Goal: Information Seeking & Learning: Learn about a topic

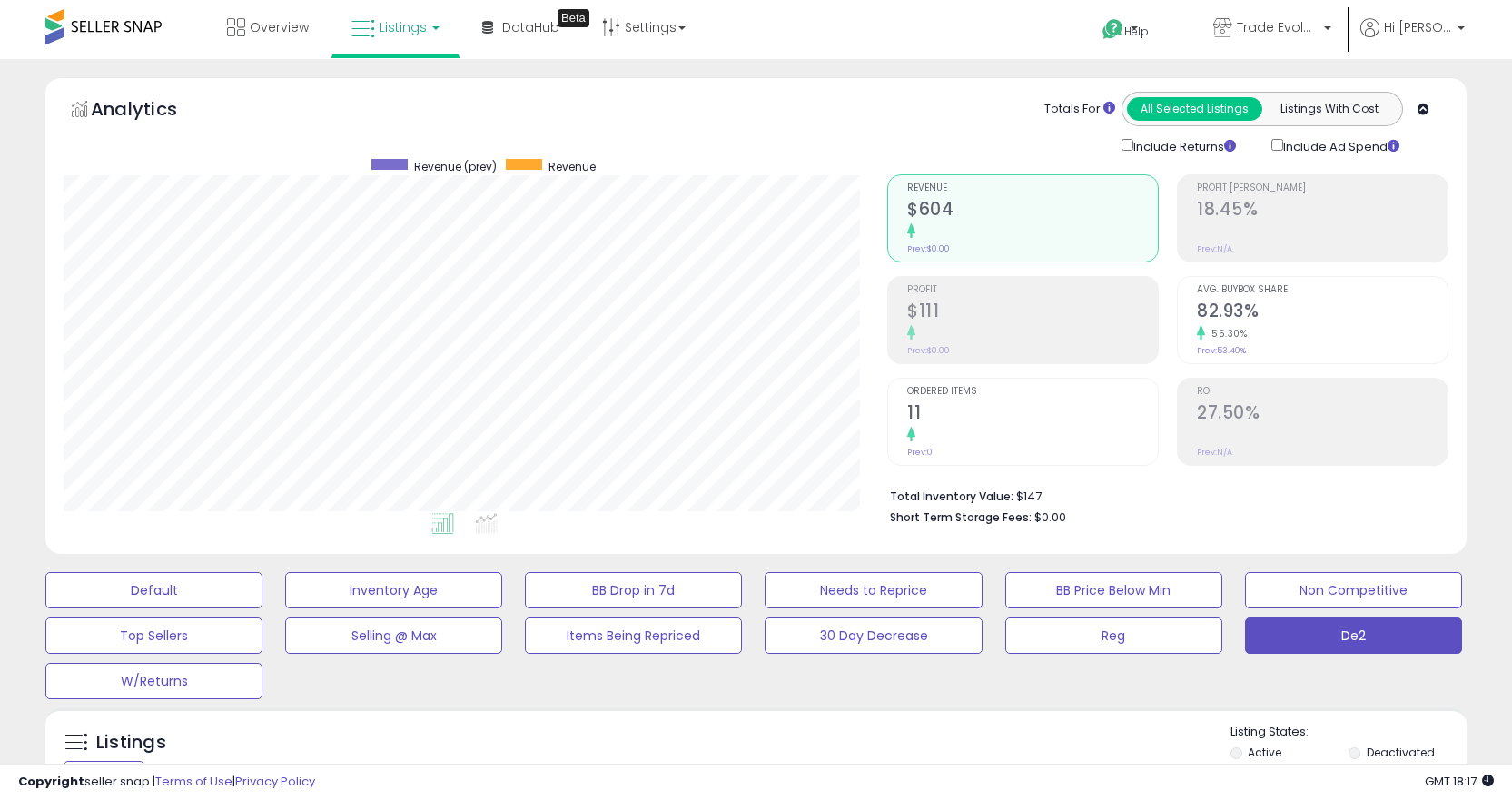
scroll to position [353, 0]
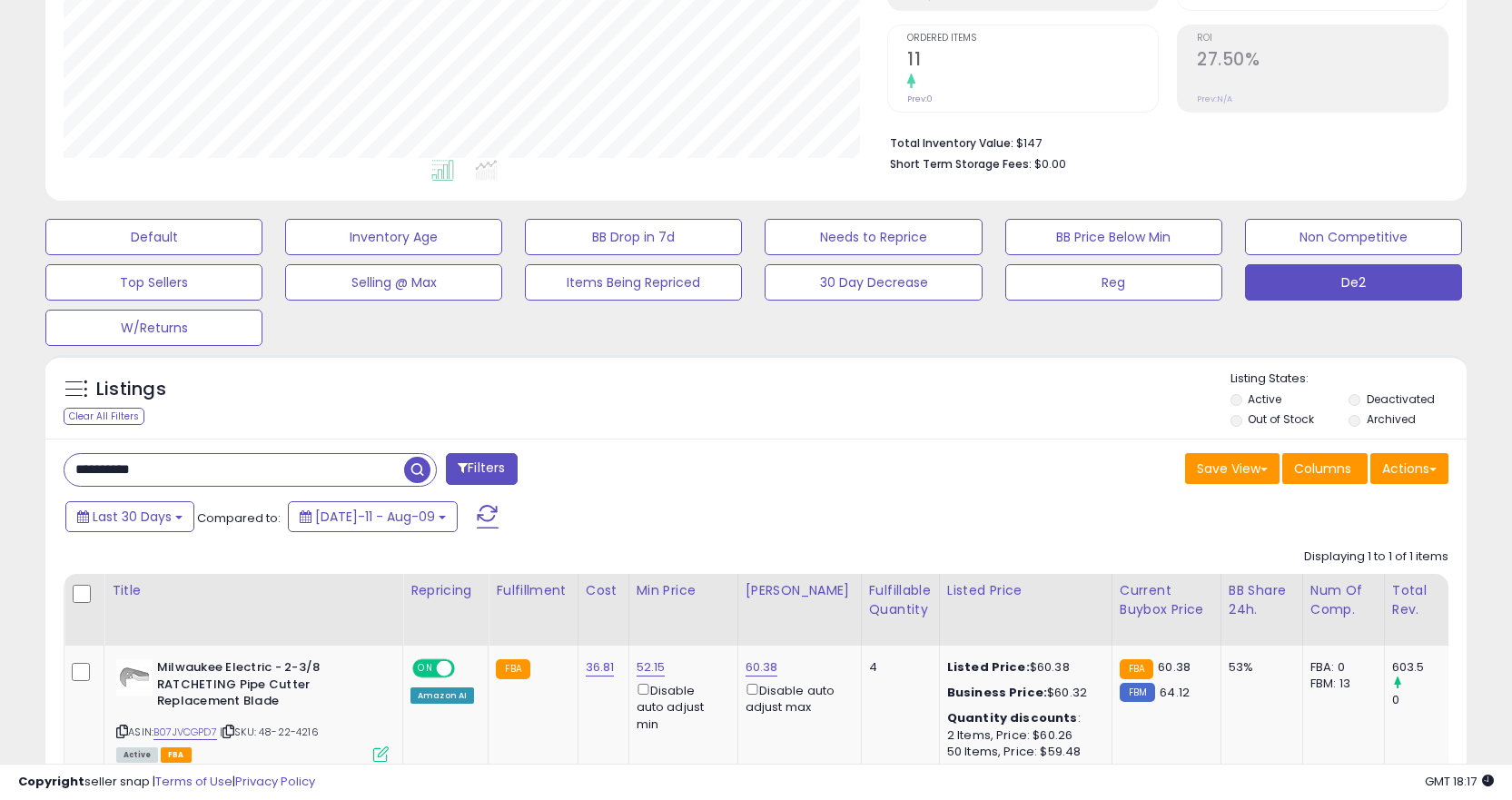
click at [303, 470] on input "**********" at bounding box center [235, 470] width 339 height 32
paste input "text"
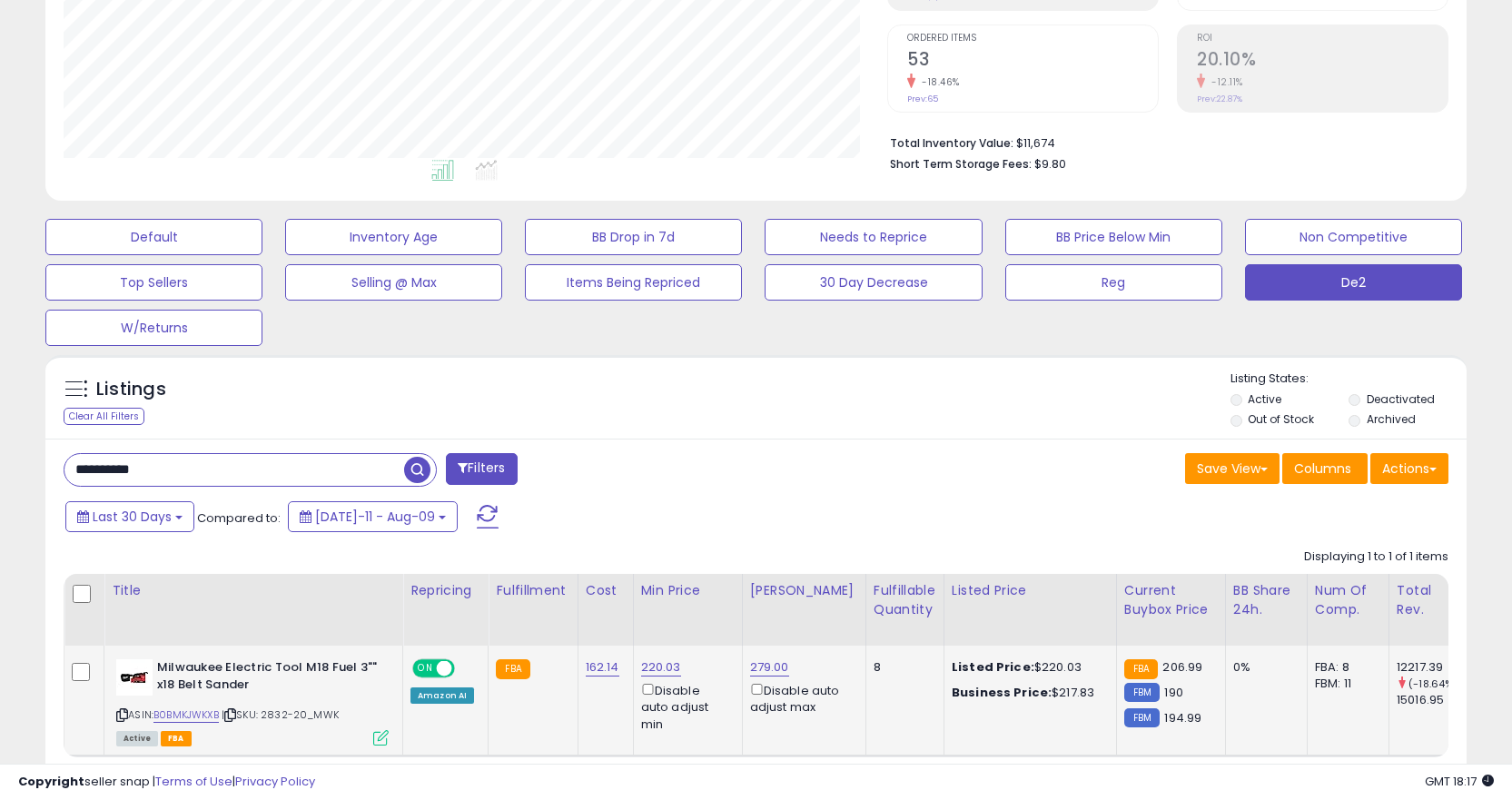
scroll to position [444, 0]
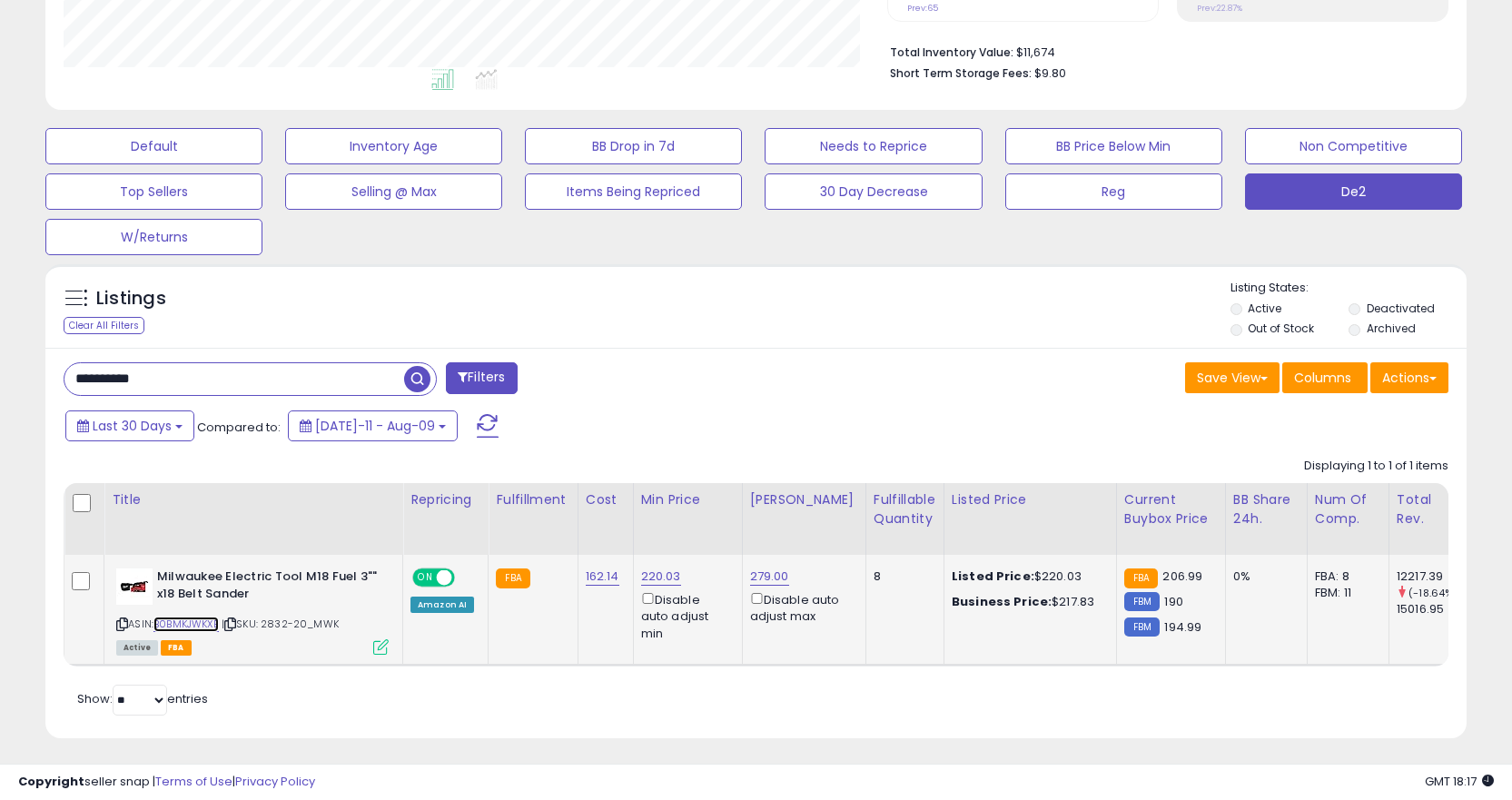
click at [170, 619] on link "B0BMKJWKXB" at bounding box center [186, 624] width 66 height 16
click at [282, 378] on input "**********" at bounding box center [235, 379] width 339 height 32
paste input "text"
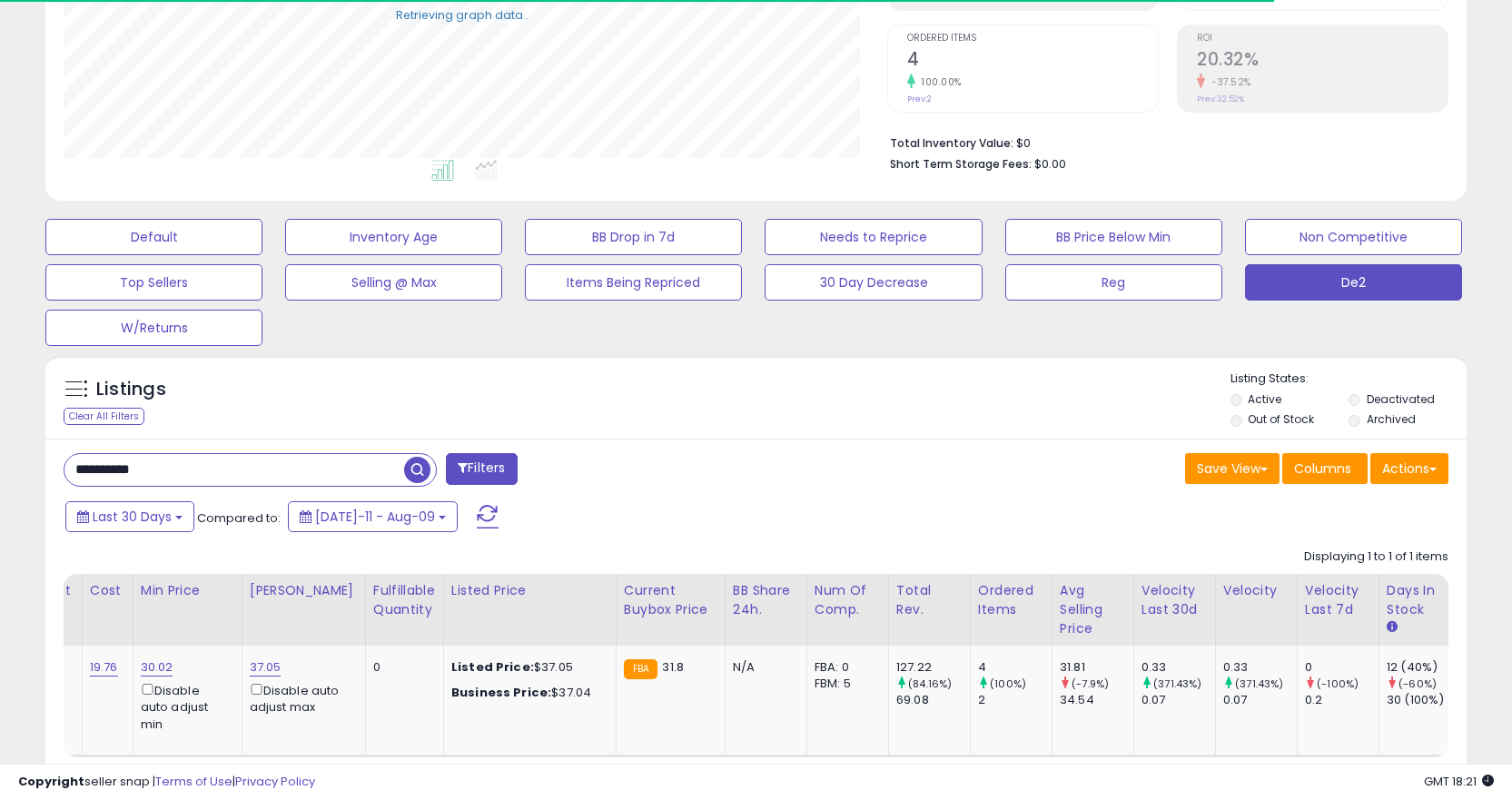
scroll to position [0, 695]
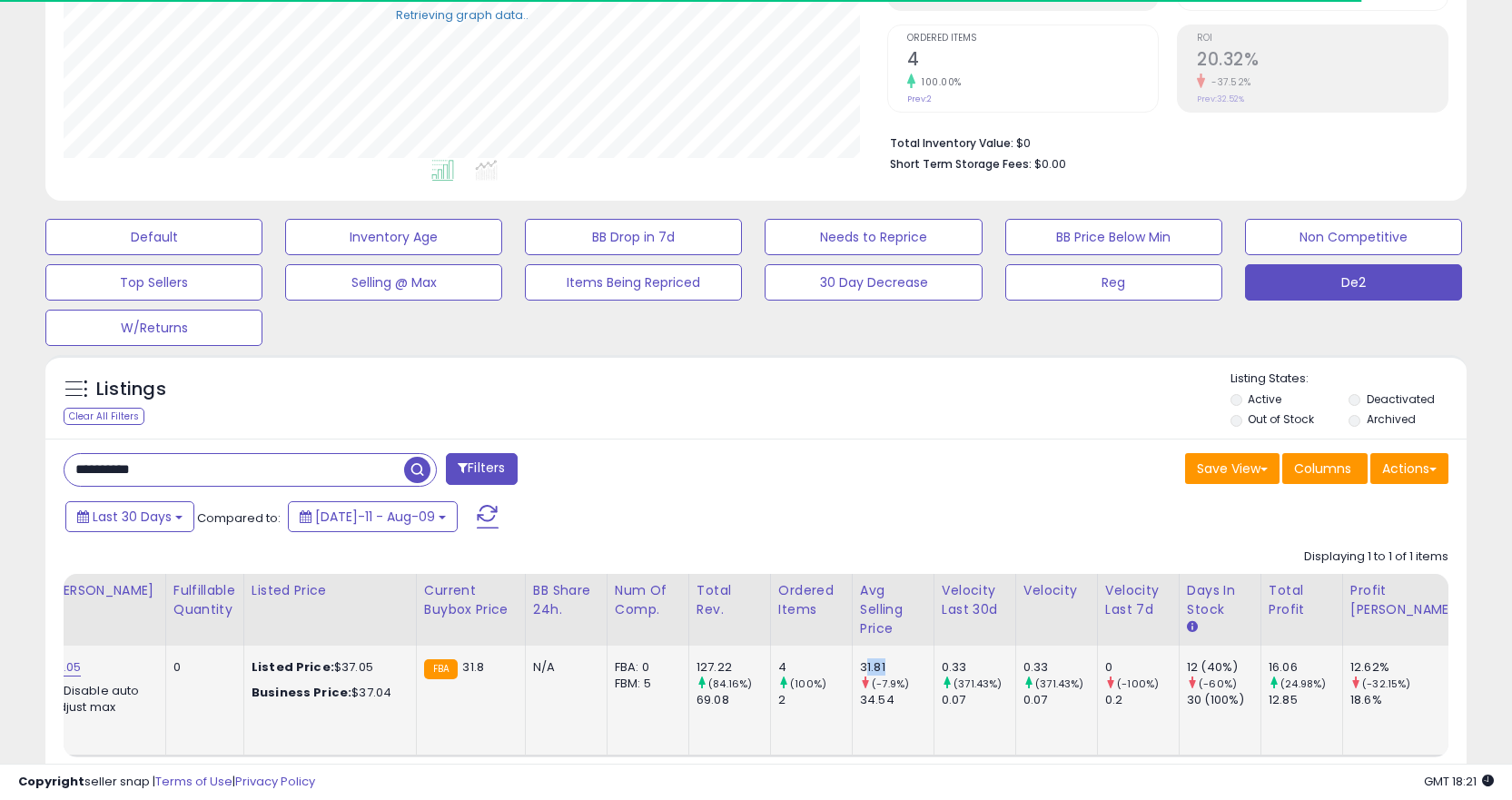
drag, startPoint x: 860, startPoint y: 666, endPoint x: 877, endPoint y: 667, distance: 17.0
click at [877, 667] on div "31.81" at bounding box center [896, 667] width 73 height 17
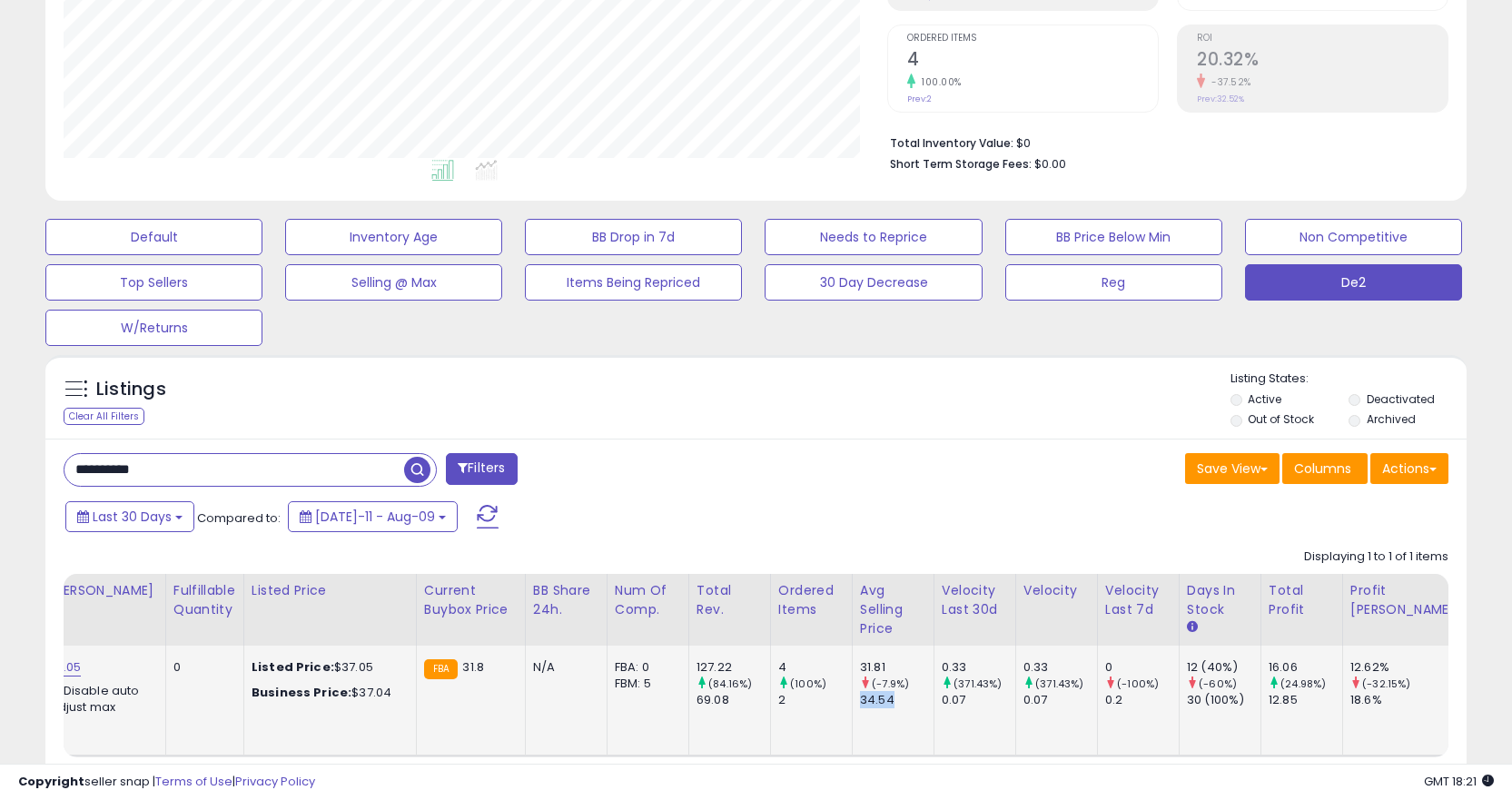
drag, startPoint x: 838, startPoint y: 708, endPoint x: 895, endPoint y: 705, distance: 57.1
click at [895, 705] on td "31.81 (-7.9%) 34.54" at bounding box center [893, 701] width 82 height 110
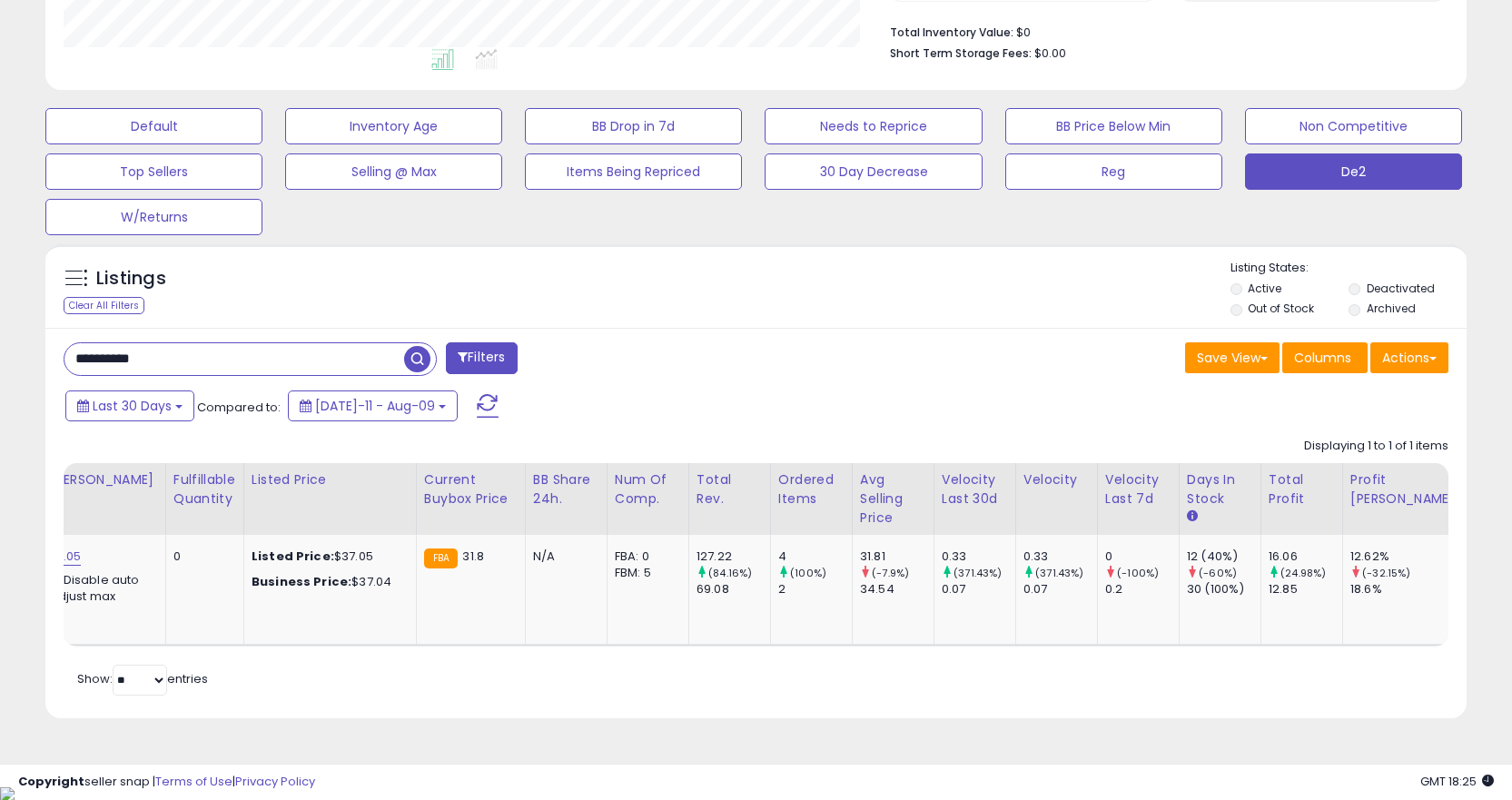
click at [305, 361] on input "**********" at bounding box center [235, 359] width 339 height 32
paste input "text"
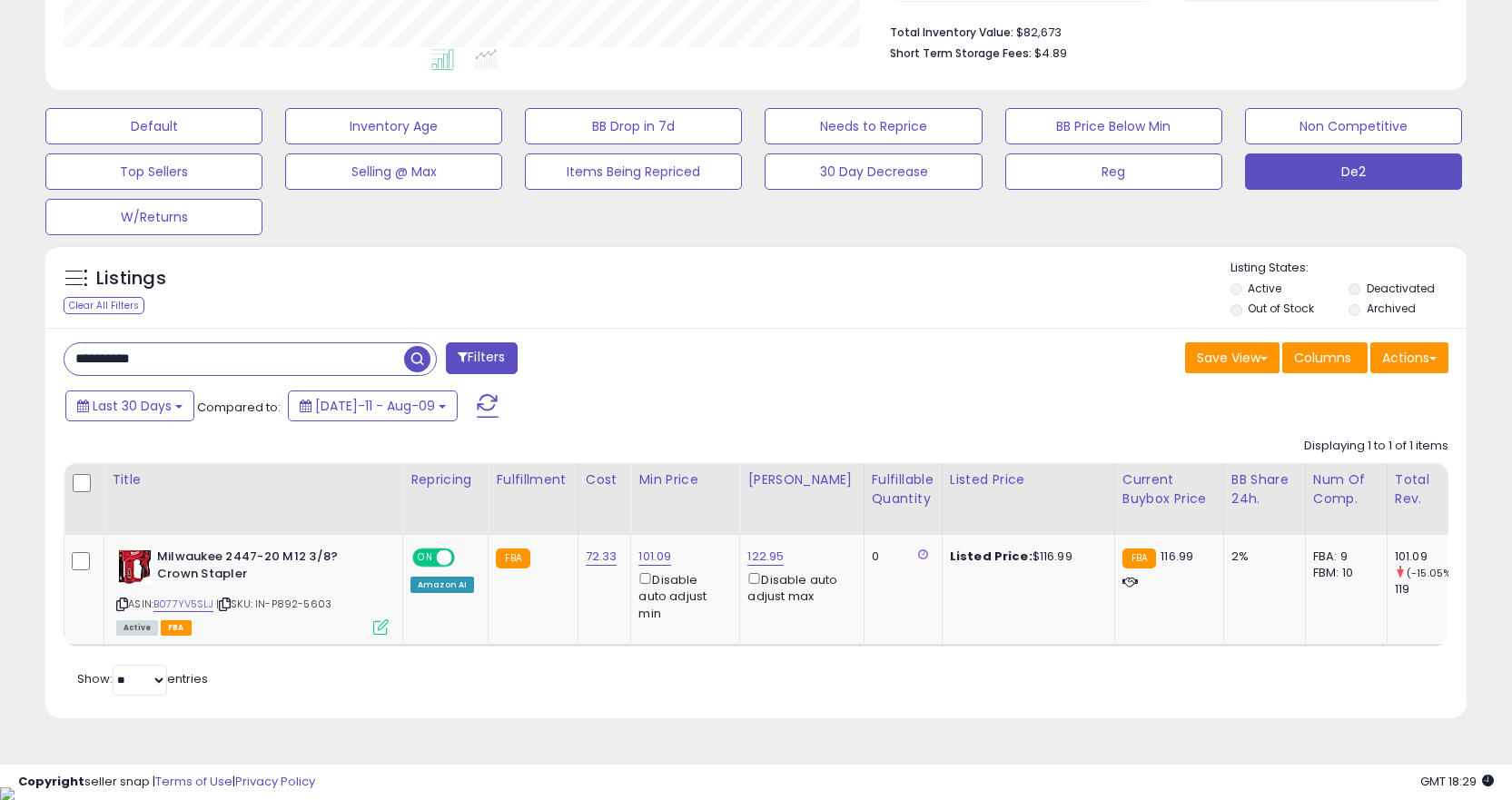
click at [305, 379] on div "**********" at bounding box center [756, 523] width 1421 height 390
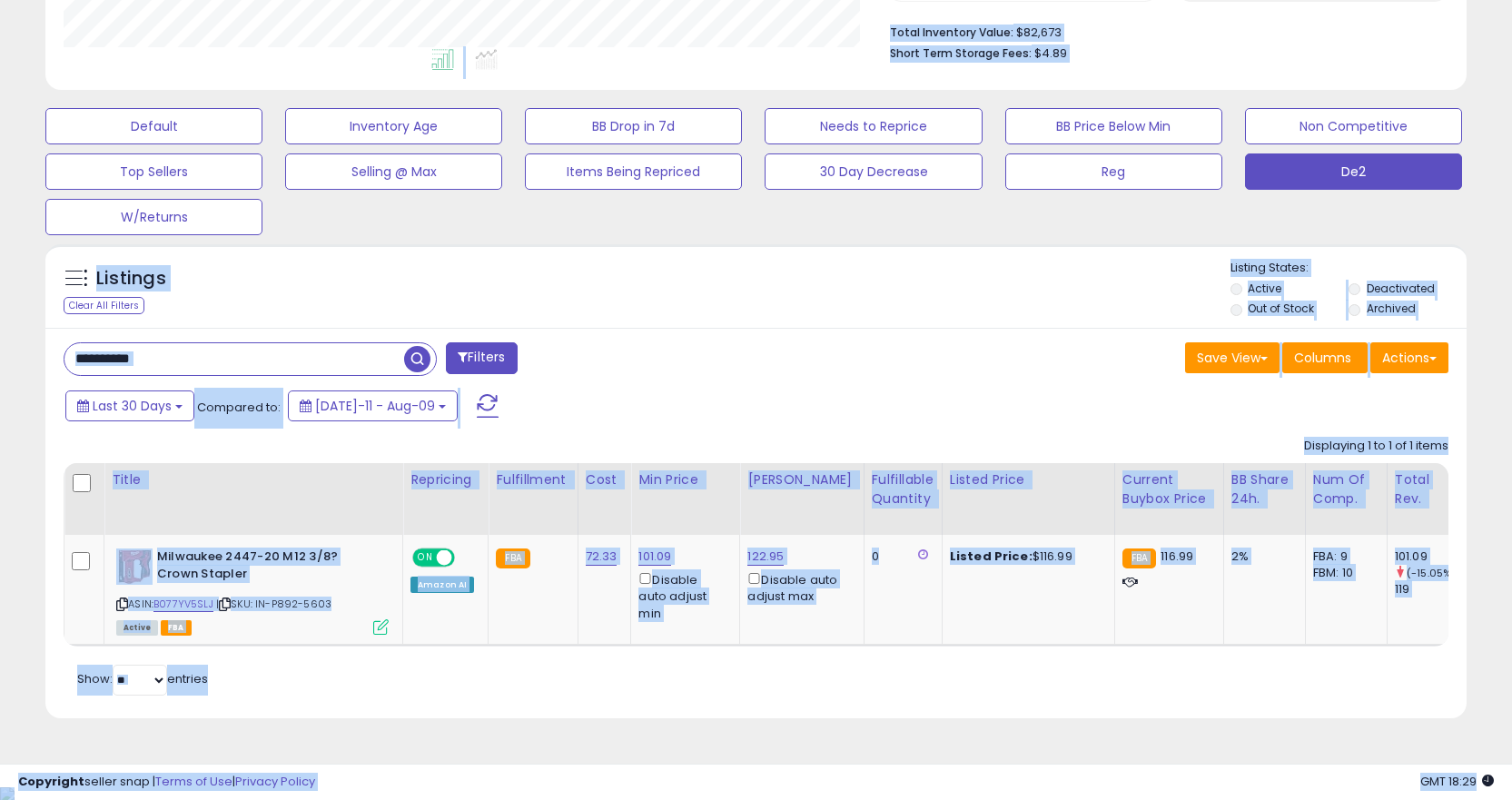
click at [315, 364] on input "**********" at bounding box center [235, 359] width 339 height 32
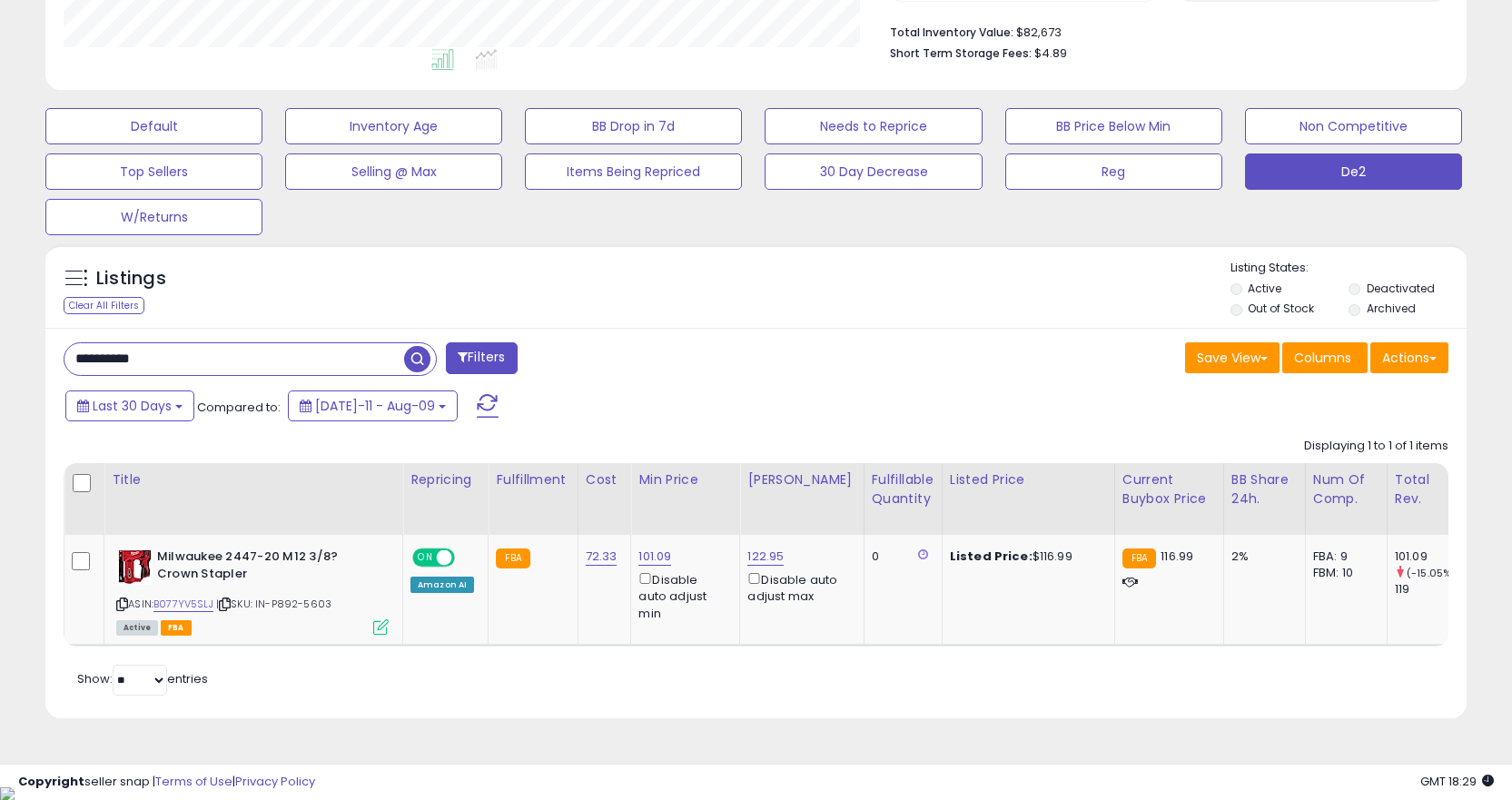
paste input "text"
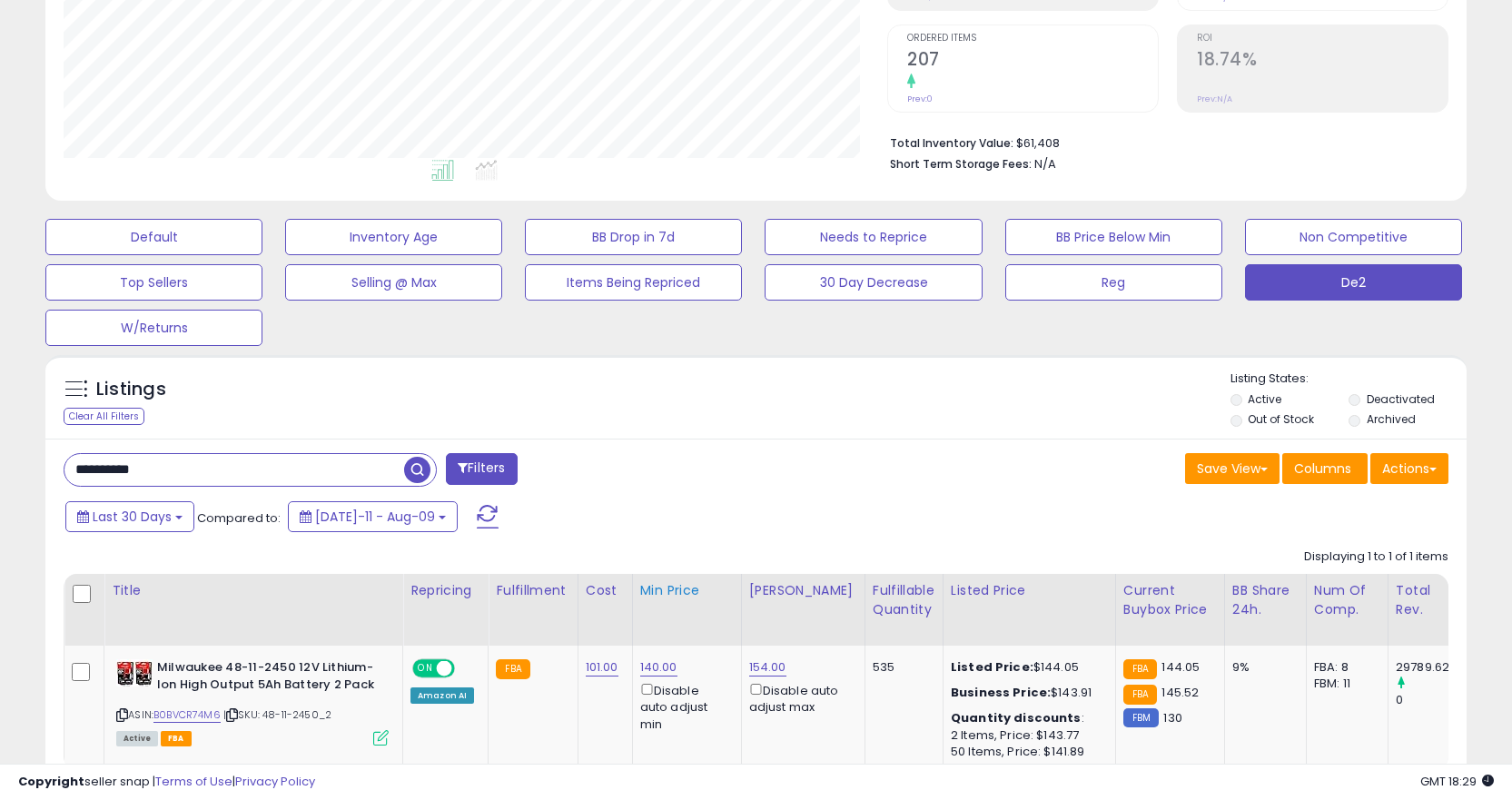
scroll to position [476, 0]
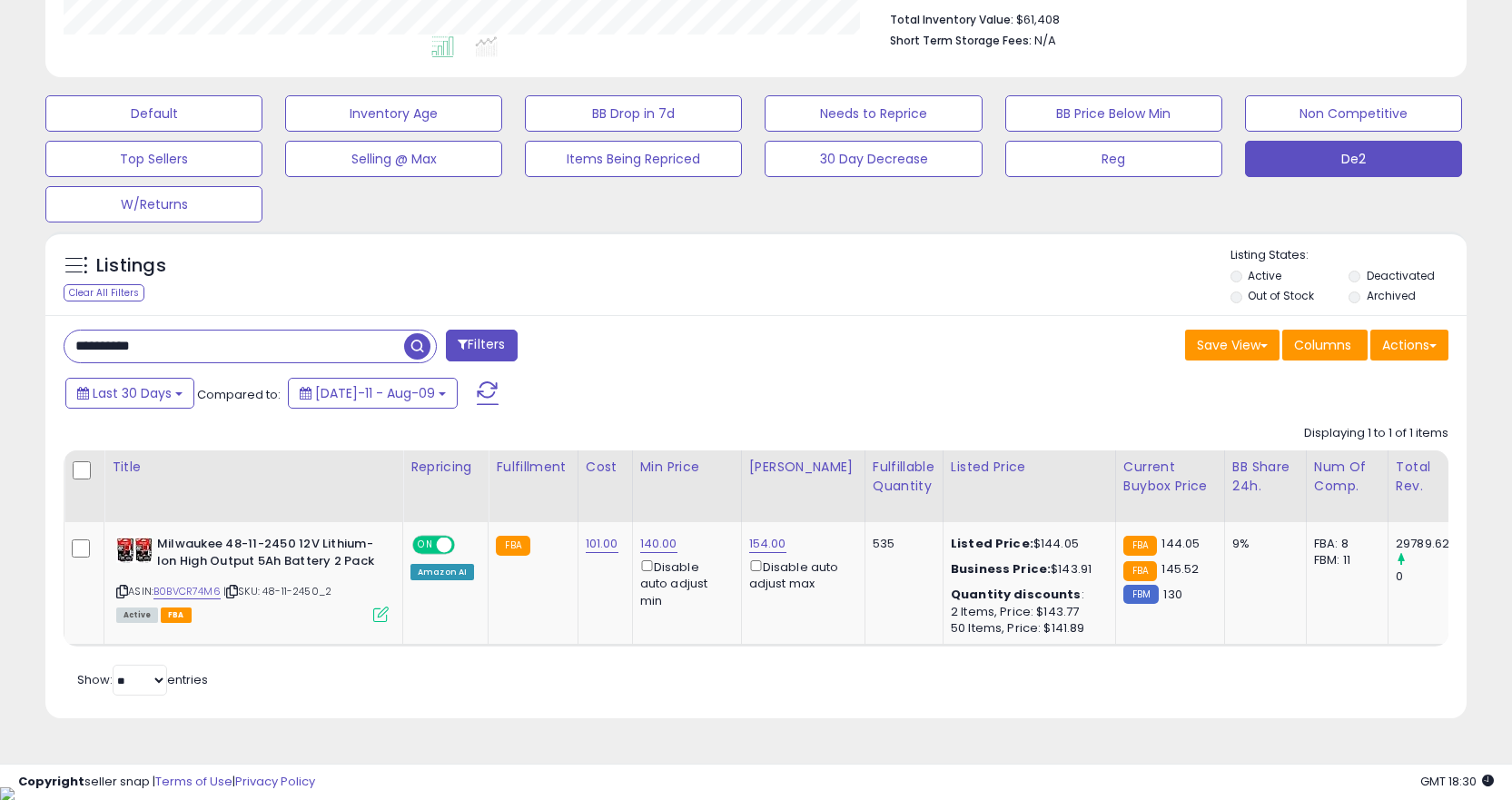
drag, startPoint x: 799, startPoint y: 663, endPoint x: 974, endPoint y: 664, distance: 175.0
click at [974, 664] on div "Retrieving listings data.. Displaying 1 to 1 of 1 items Title Repricing" at bounding box center [756, 559] width 1385 height 286
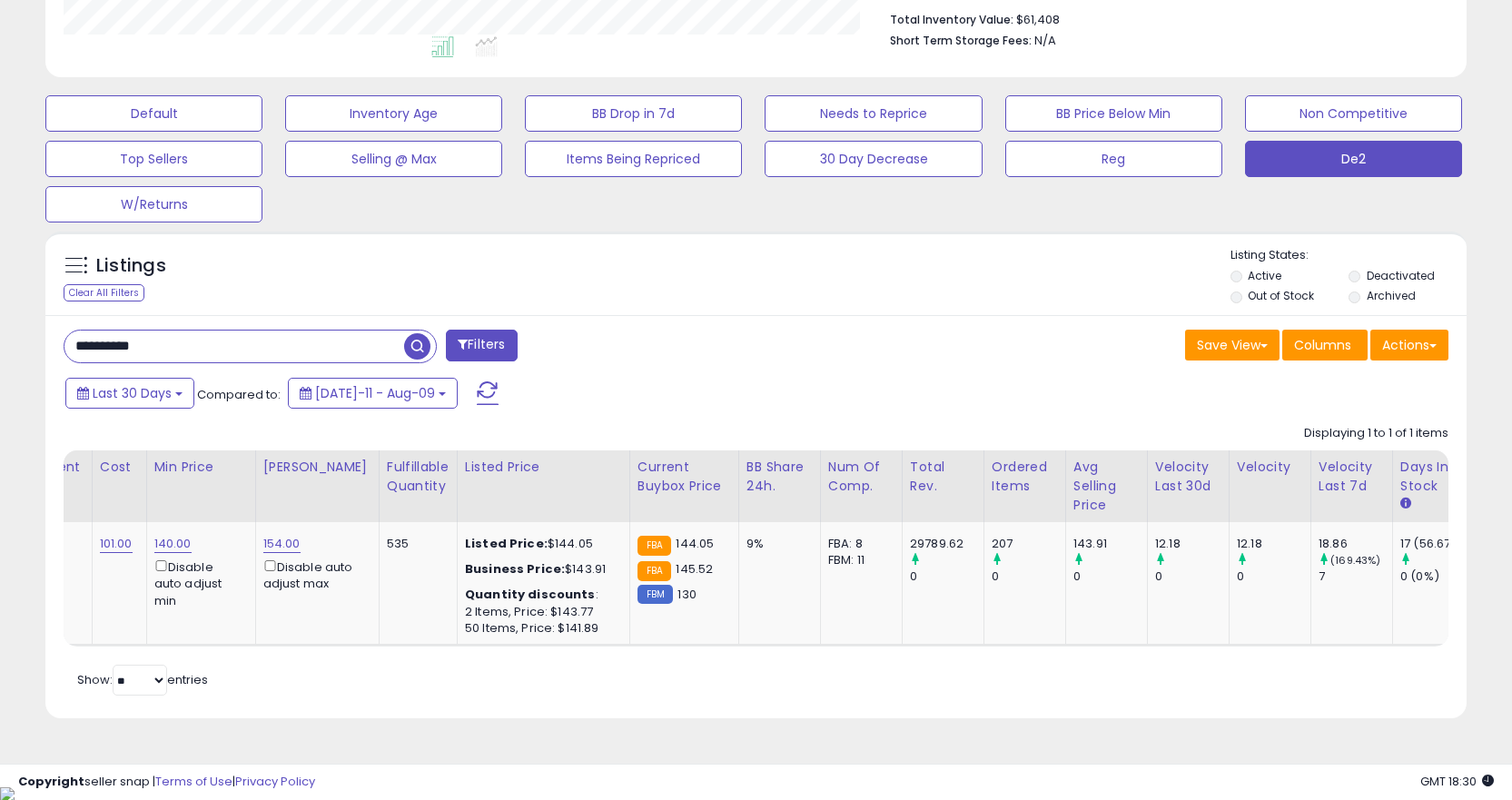
scroll to position [0, 0]
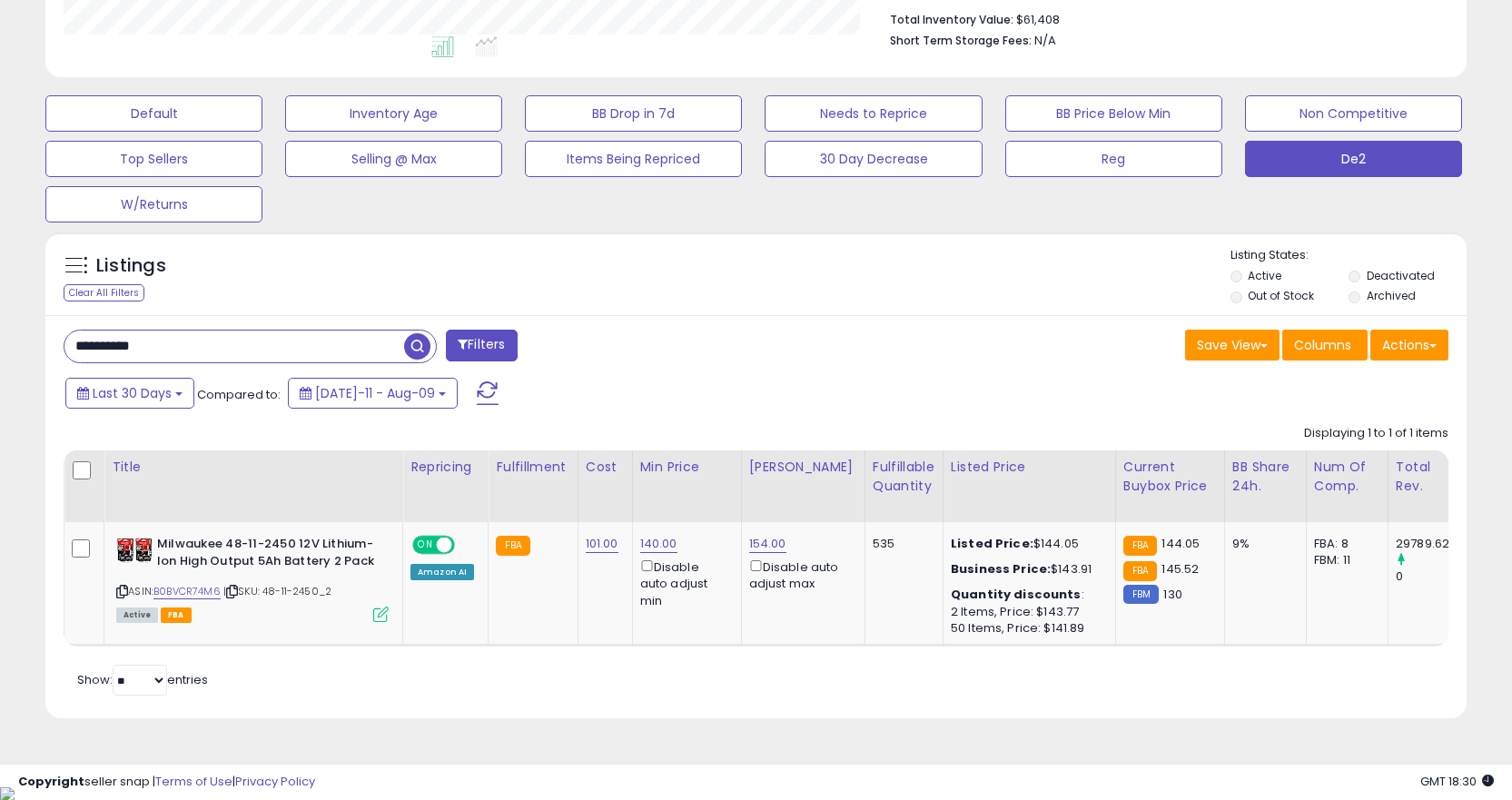
click at [258, 361] on input "**********" at bounding box center [235, 347] width 339 height 32
paste input "text"
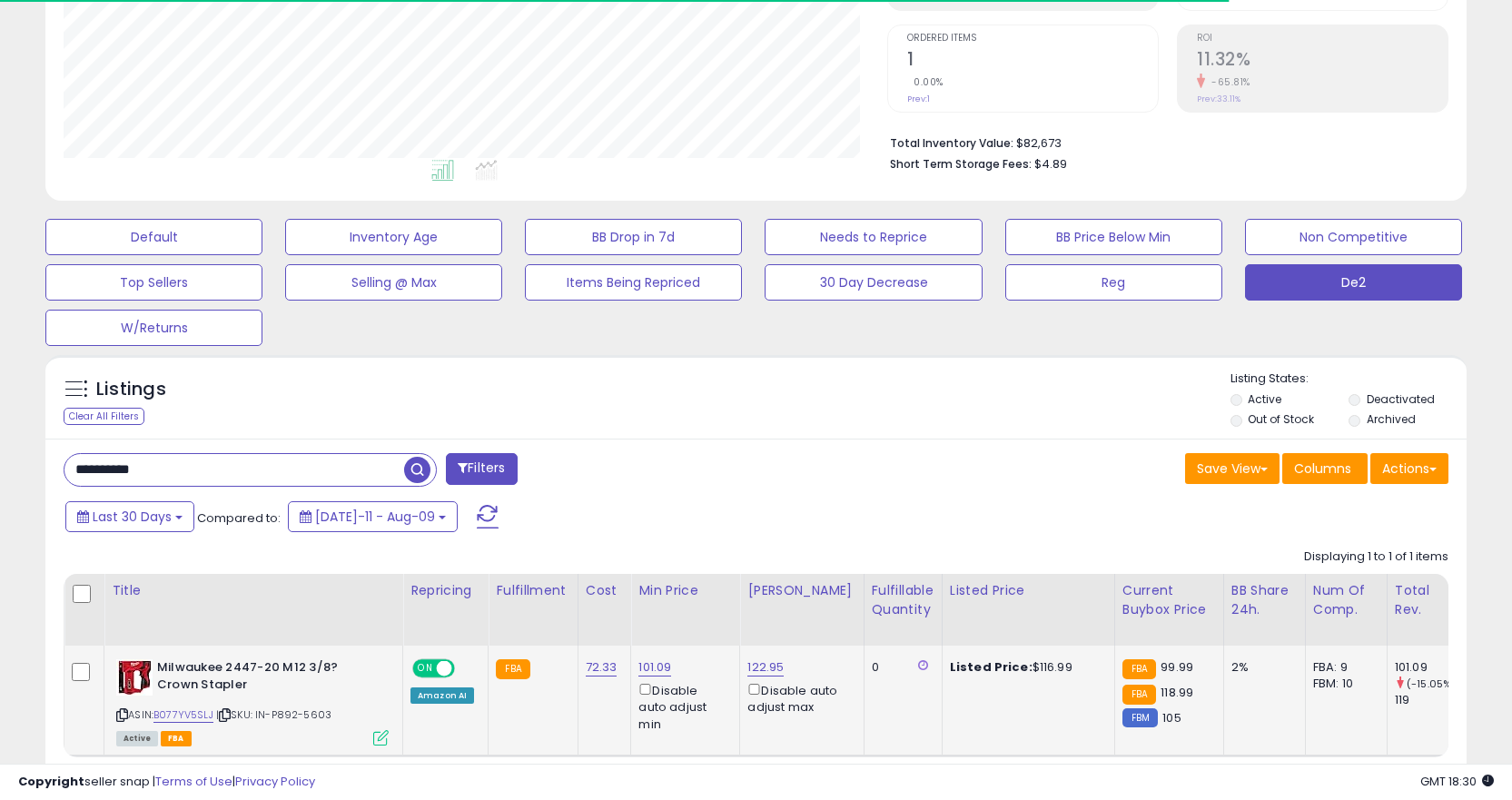
scroll to position [373, 824]
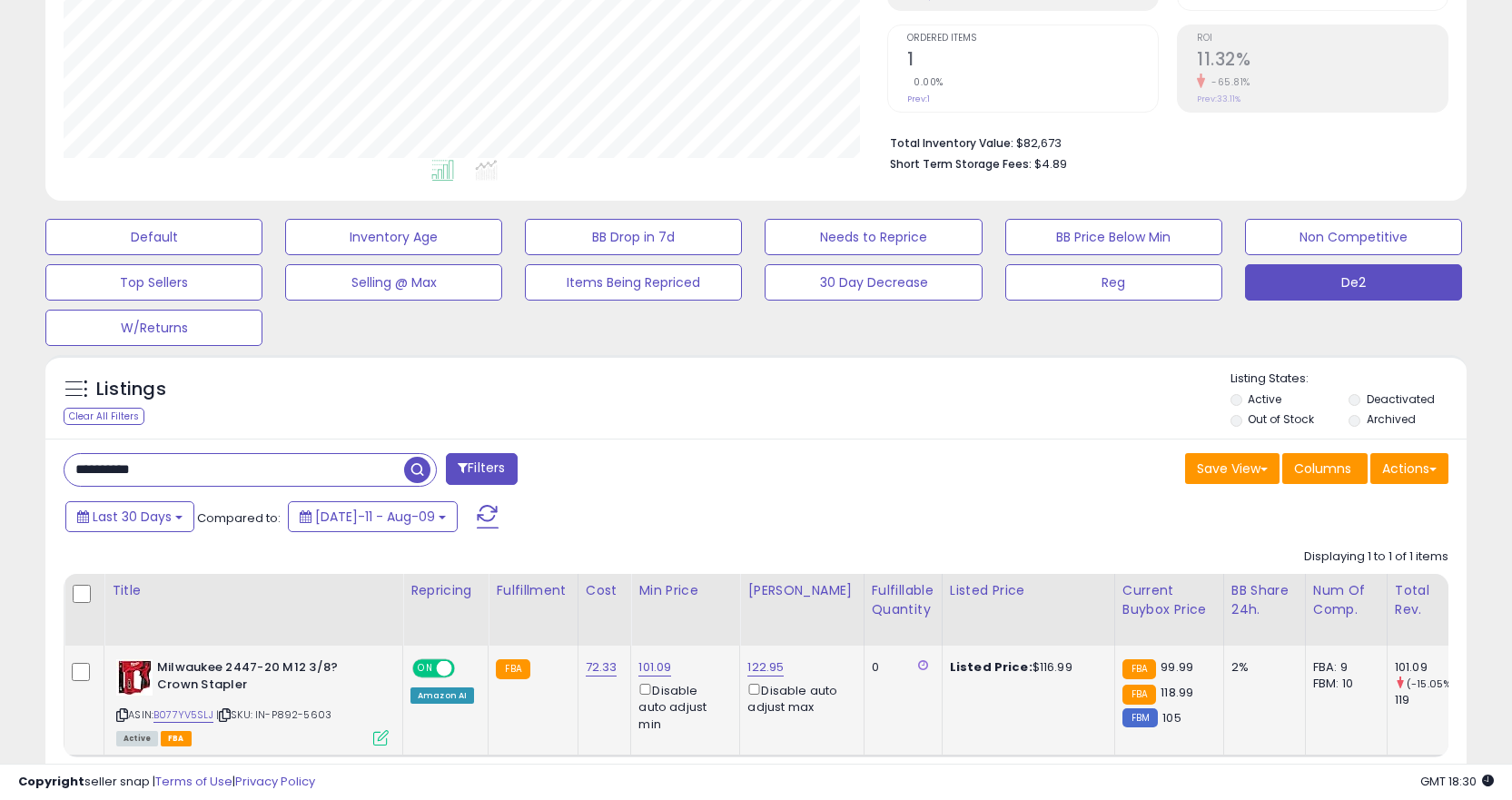
click at [229, 711] on icon at bounding box center [224, 715] width 12 height 10
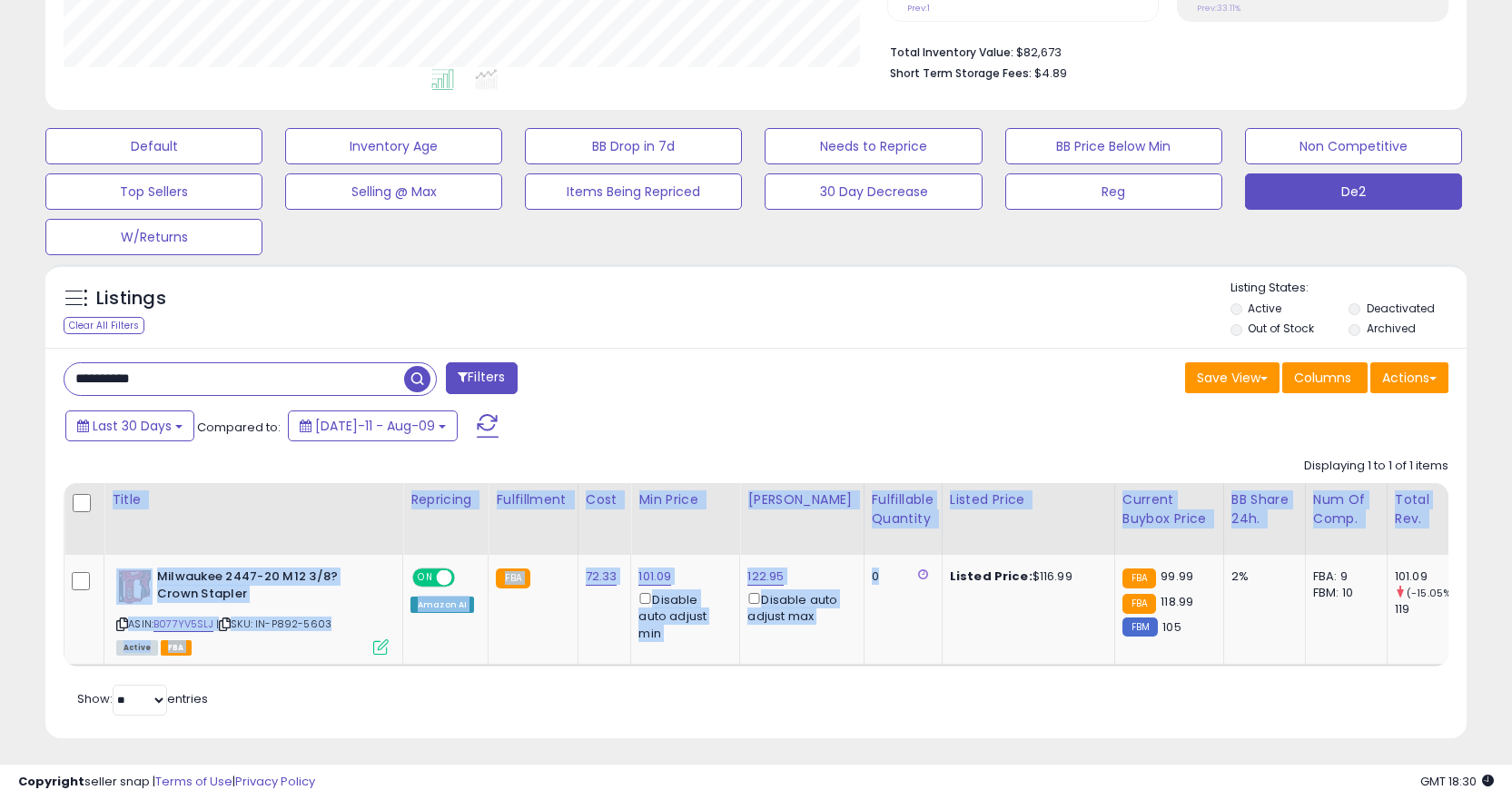
drag, startPoint x: 921, startPoint y: 666, endPoint x: 990, endPoint y: 675, distance: 69.6
click at [990, 667] on div "Title Repricing Fulfillment Cost ROI 0" at bounding box center [756, 575] width 1385 height 184
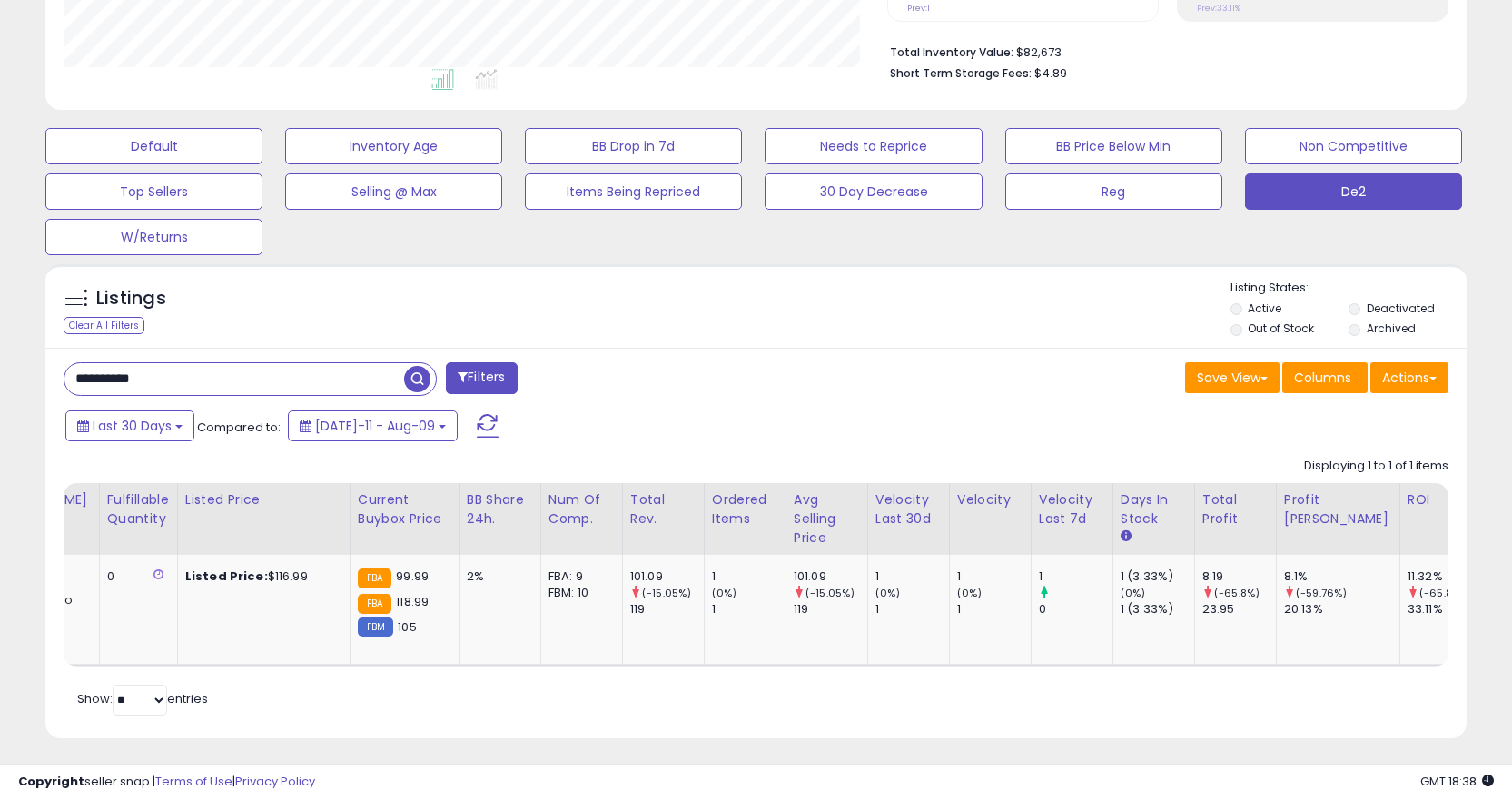
click at [274, 393] on input "**********" at bounding box center [235, 379] width 339 height 32
paste input "text"
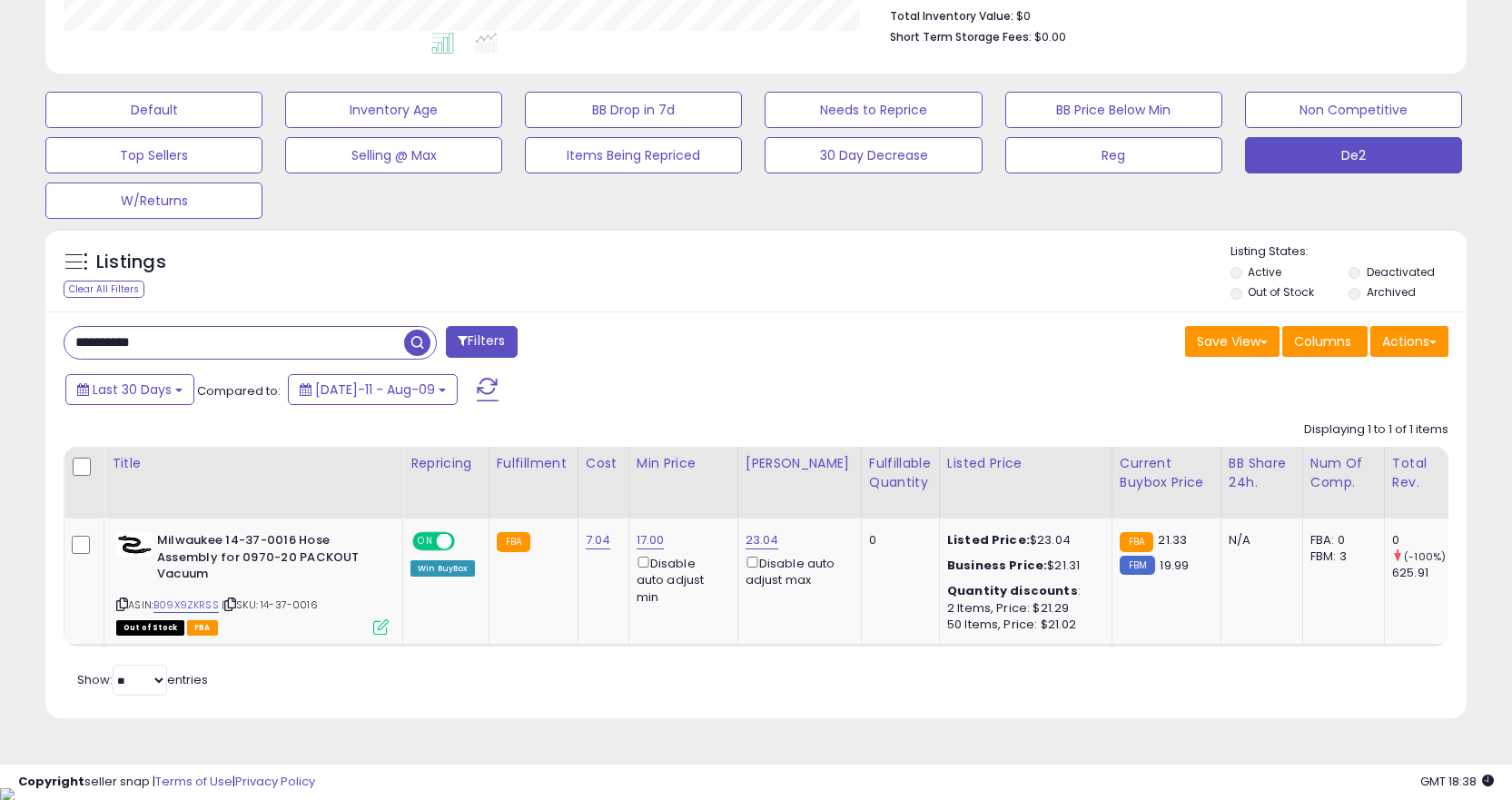
scroll to position [0, 273]
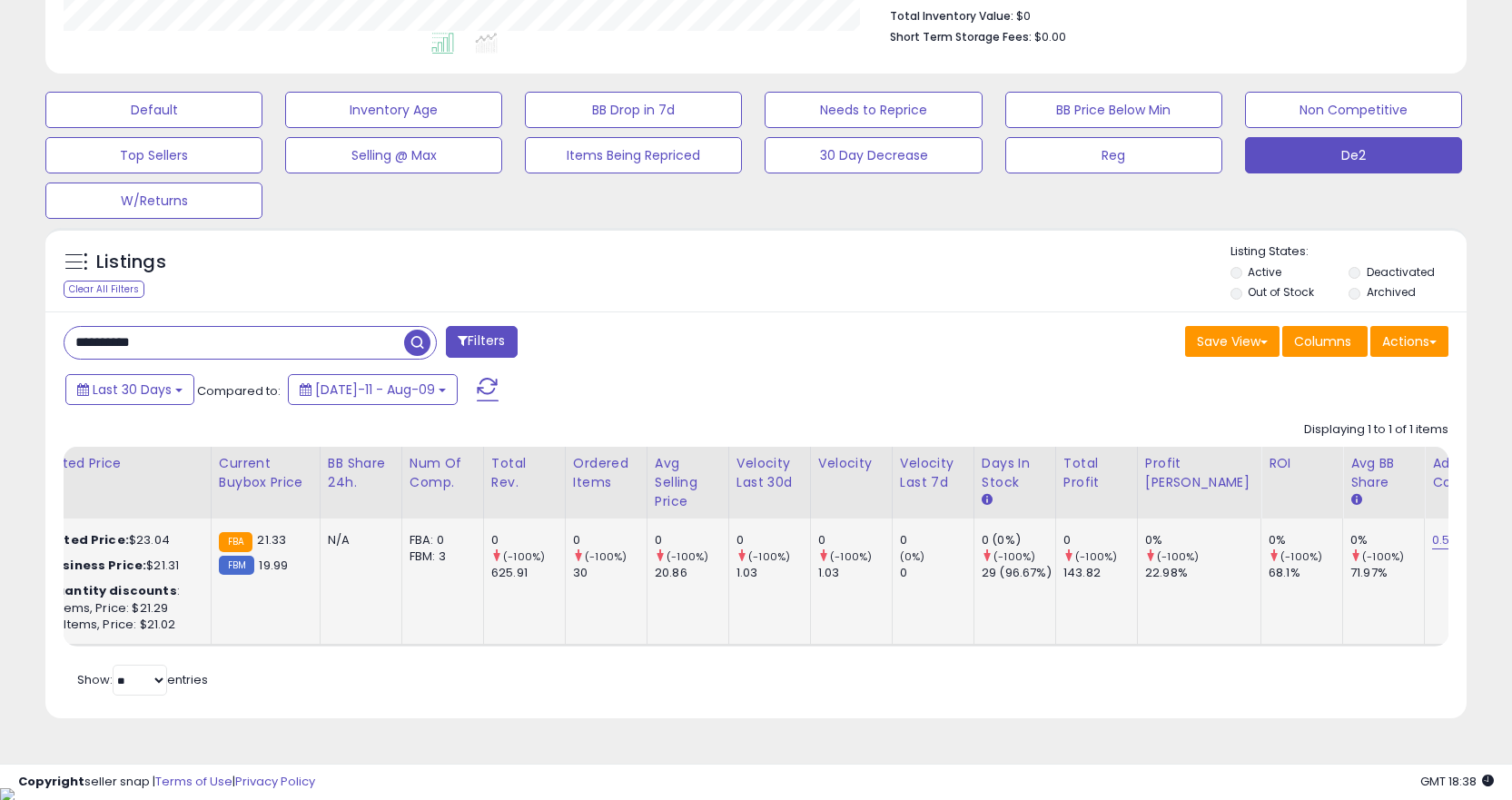
drag, startPoint x: 632, startPoint y: 576, endPoint x: 726, endPoint y: 576, distance: 94.0
click at [703, 575] on tr "Milwaukee 14-37-0016 Hose Assembly for 0970-20 PACKOUT Vacuum ASIN: B09X9ZKRSS …" at bounding box center [336, 581] width 2344 height 127
click at [743, 576] on div "1.03" at bounding box center [773, 573] width 73 height 17
drag, startPoint x: 667, startPoint y: 585, endPoint x: 638, endPoint y: 565, distance: 35.2
click at [647, 565] on td "0 (-100%) 20.86" at bounding box center [688, 581] width 82 height 127
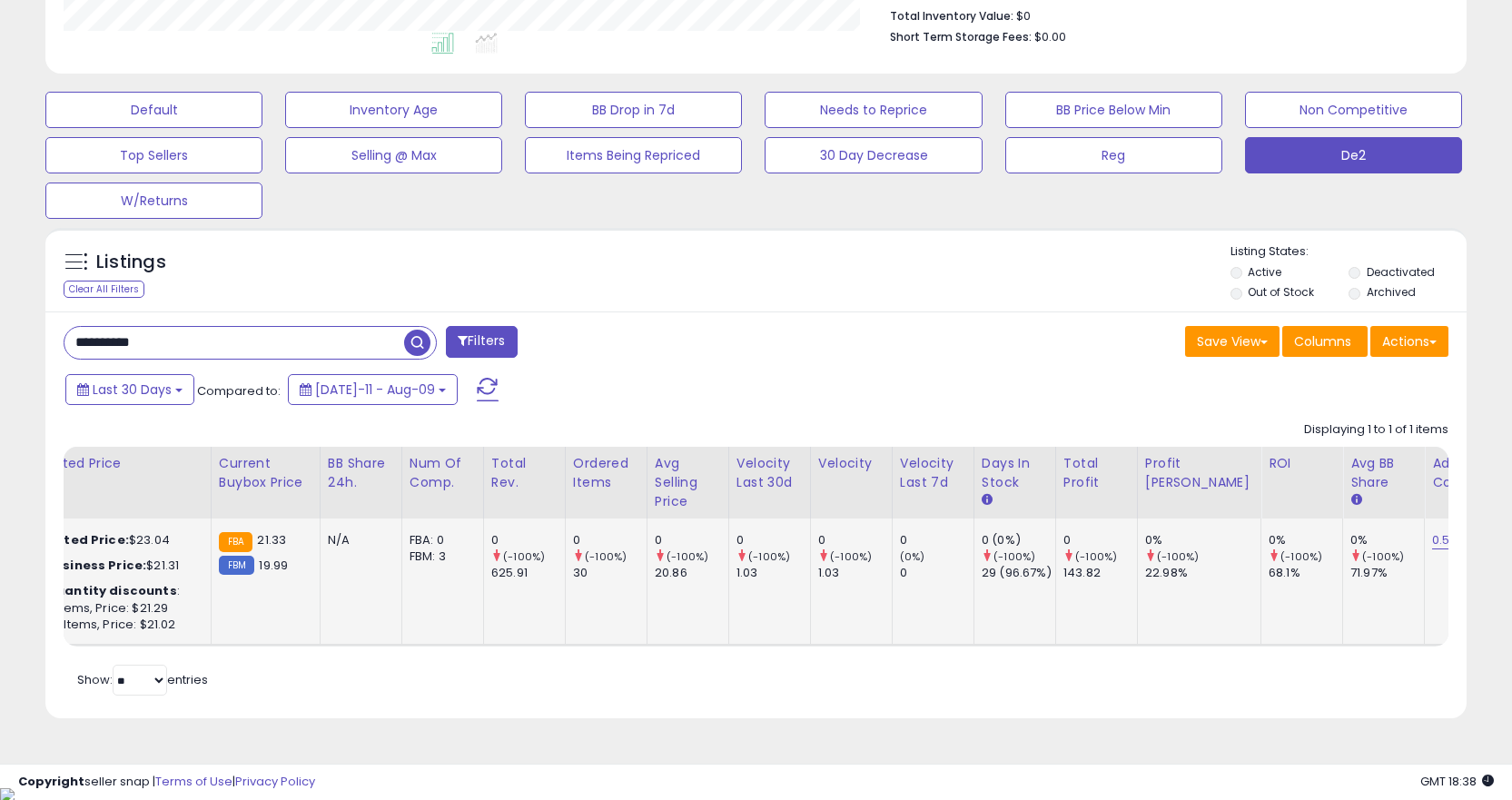
drag, startPoint x: 770, startPoint y: 575, endPoint x: 786, endPoint y: 575, distance: 16.0
click at [786, 575] on div "1.03" at bounding box center [773, 573] width 73 height 17
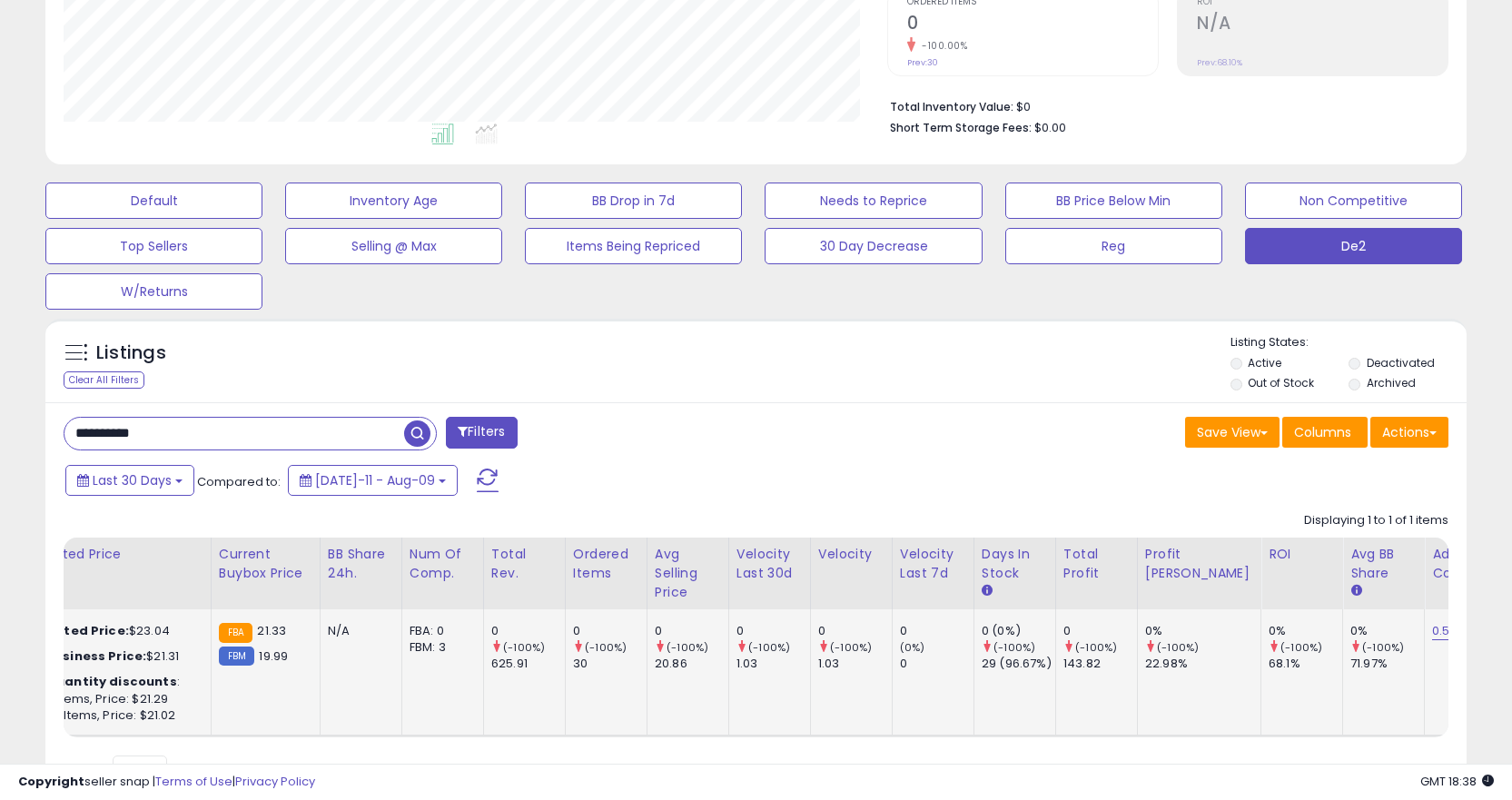
scroll to position [480, 0]
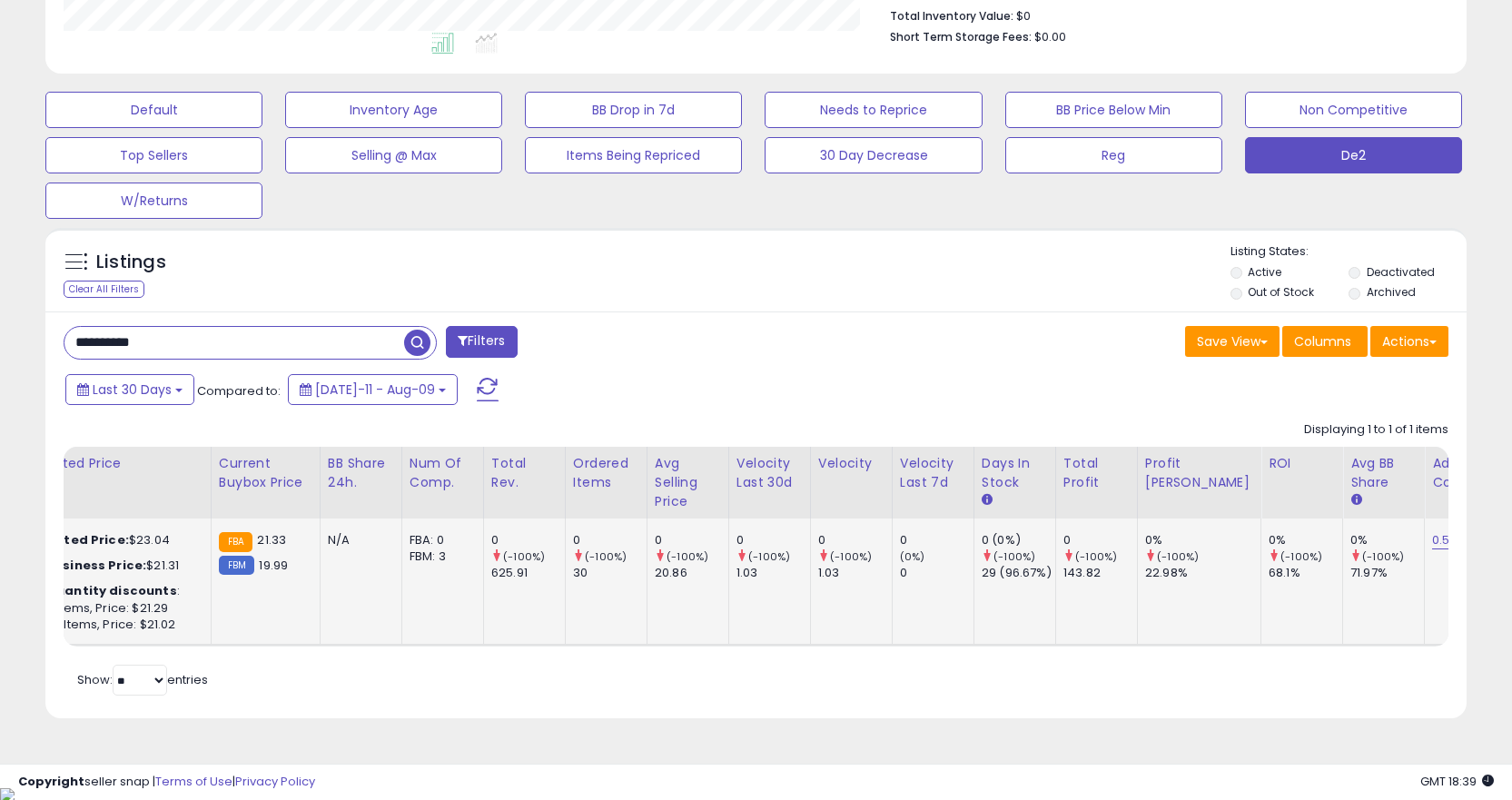
drag, startPoint x: 773, startPoint y: 565, endPoint x: 662, endPoint y: 570, distance: 111.1
click at [768, 565] on tr "Milwaukee 14-37-0016 Hose Assembly for 0970-20 PACKOUT Vacuum ASIN: B09X9ZKRSS …" at bounding box center [336, 581] width 2344 height 127
click at [971, 667] on div "Retrieving listings data.. Displaying 1 to 1 of 1 items Title Repricing" at bounding box center [756, 557] width 1385 height 289
drag, startPoint x: 604, startPoint y: 535, endPoint x: 855, endPoint y: 531, distance: 251.0
click at [855, 531] on tr "Milwaukee 14-37-0016 Hose Assembly for 0970-20 PACKOUT Vacuum ASIN: B09X9ZKRSS …" at bounding box center [336, 581] width 2344 height 127
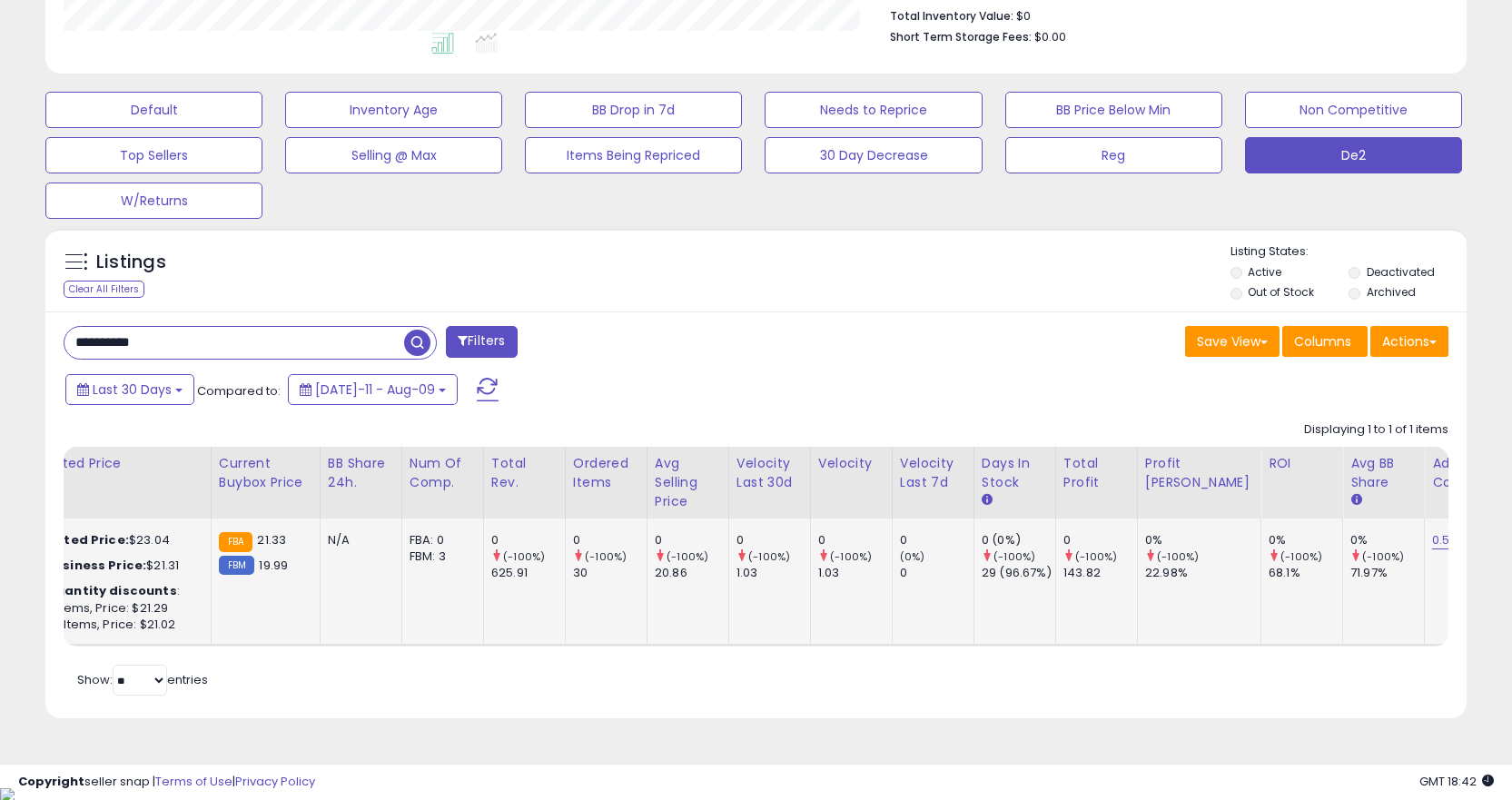
click at [852, 531] on td "0 (-100%) 1.03" at bounding box center [851, 581] width 82 height 127
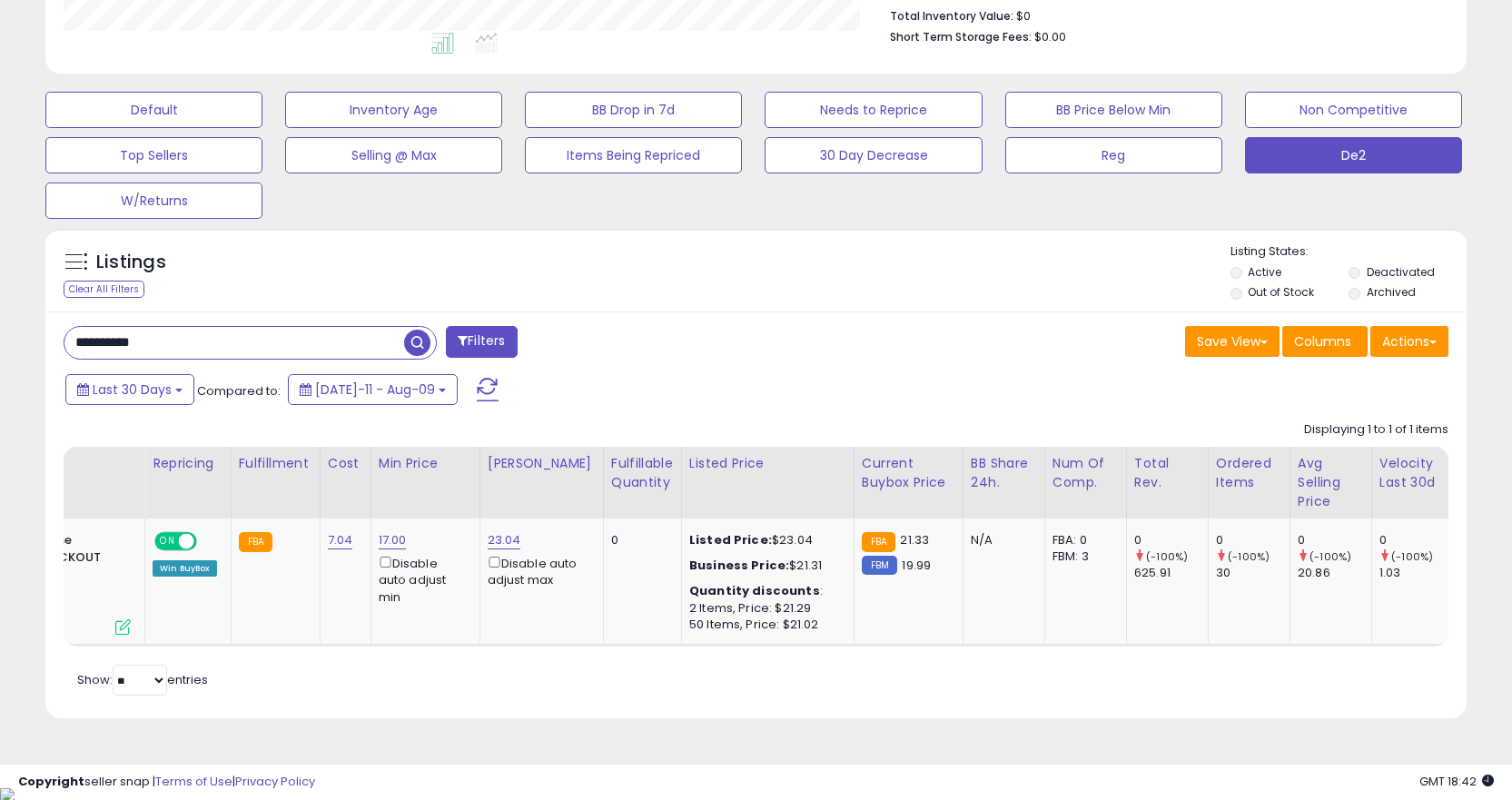
scroll to position [0, 901]
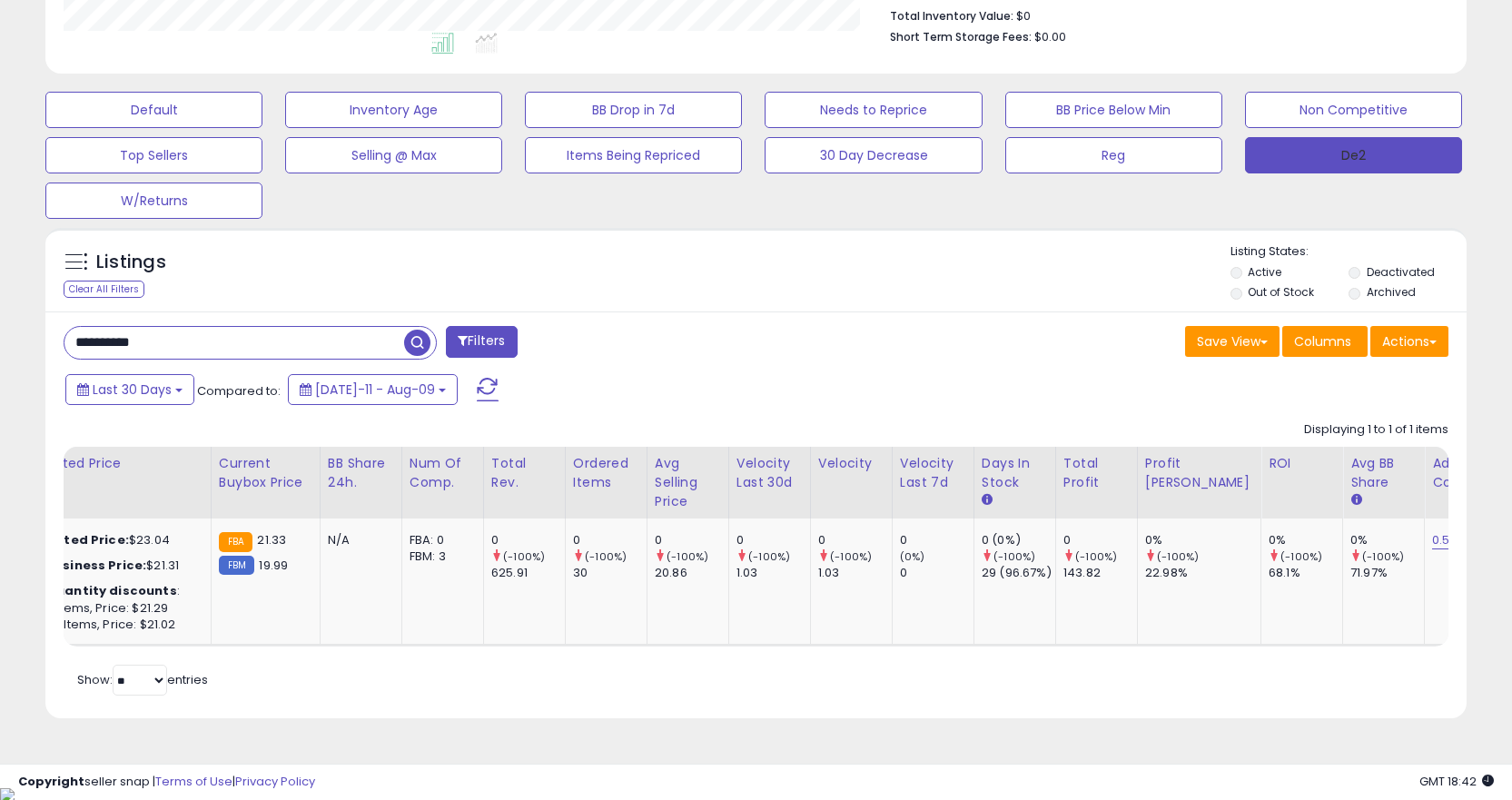
drag, startPoint x: 1347, startPoint y: 138, endPoint x: 1337, endPoint y: 148, distance: 14.1
click at [1347, 137] on button "De2" at bounding box center [1353, 155] width 217 height 36
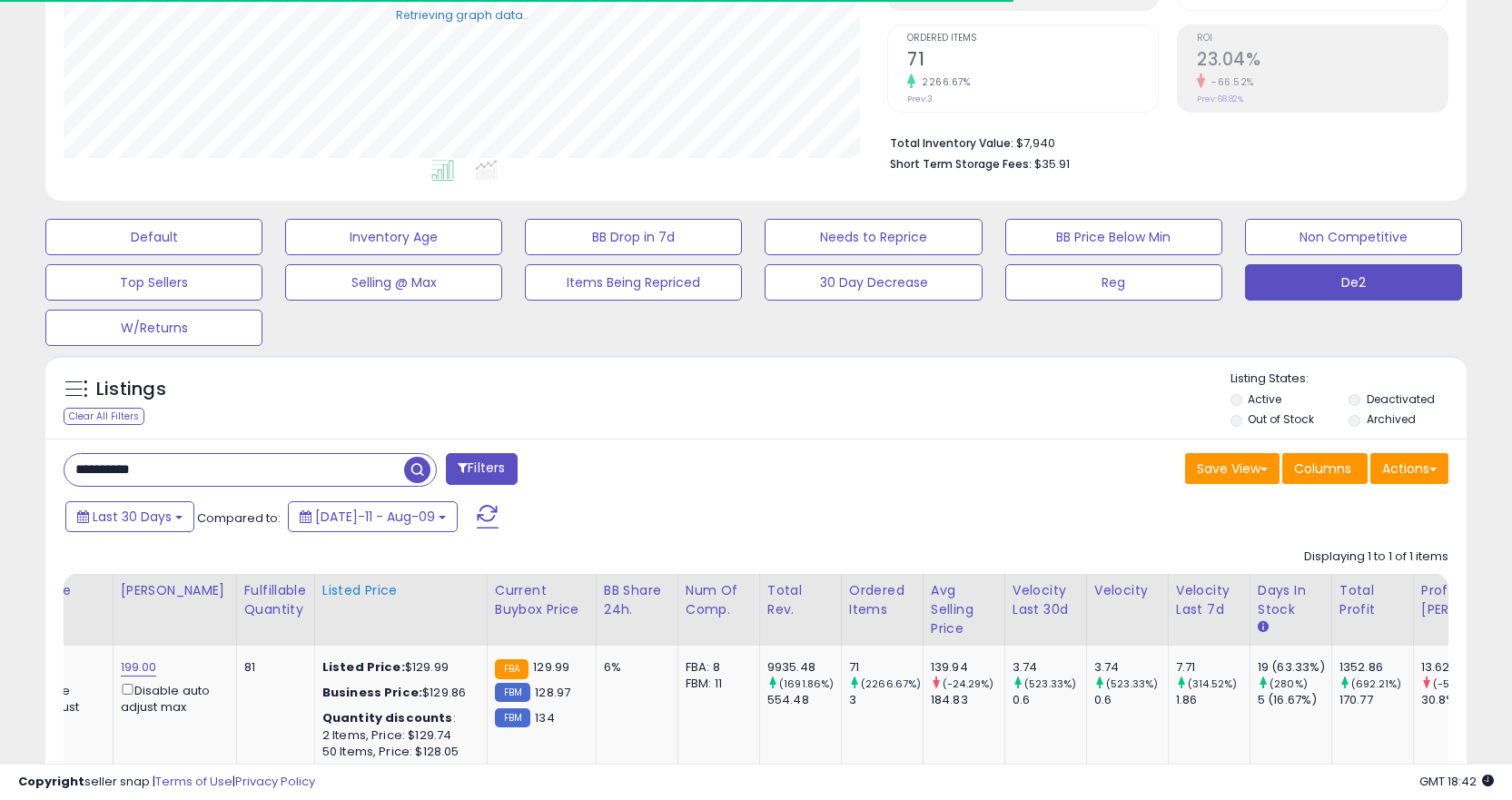
scroll to position [498, 0]
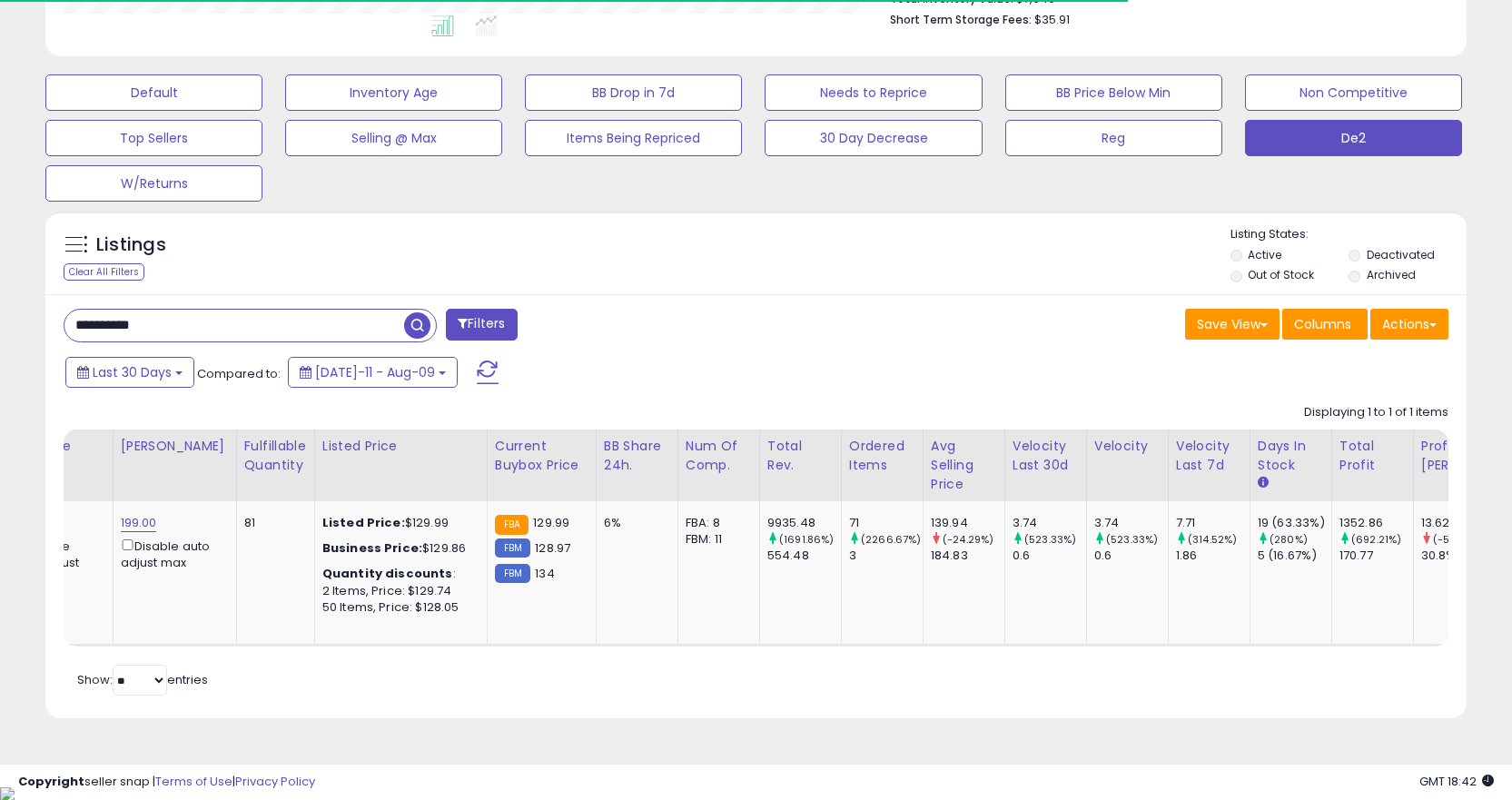
click at [323, 659] on div "Retrieving listings data.. Displaying 1 to 1 of 1 items Title Repricing" at bounding box center [756, 547] width 1385 height 305
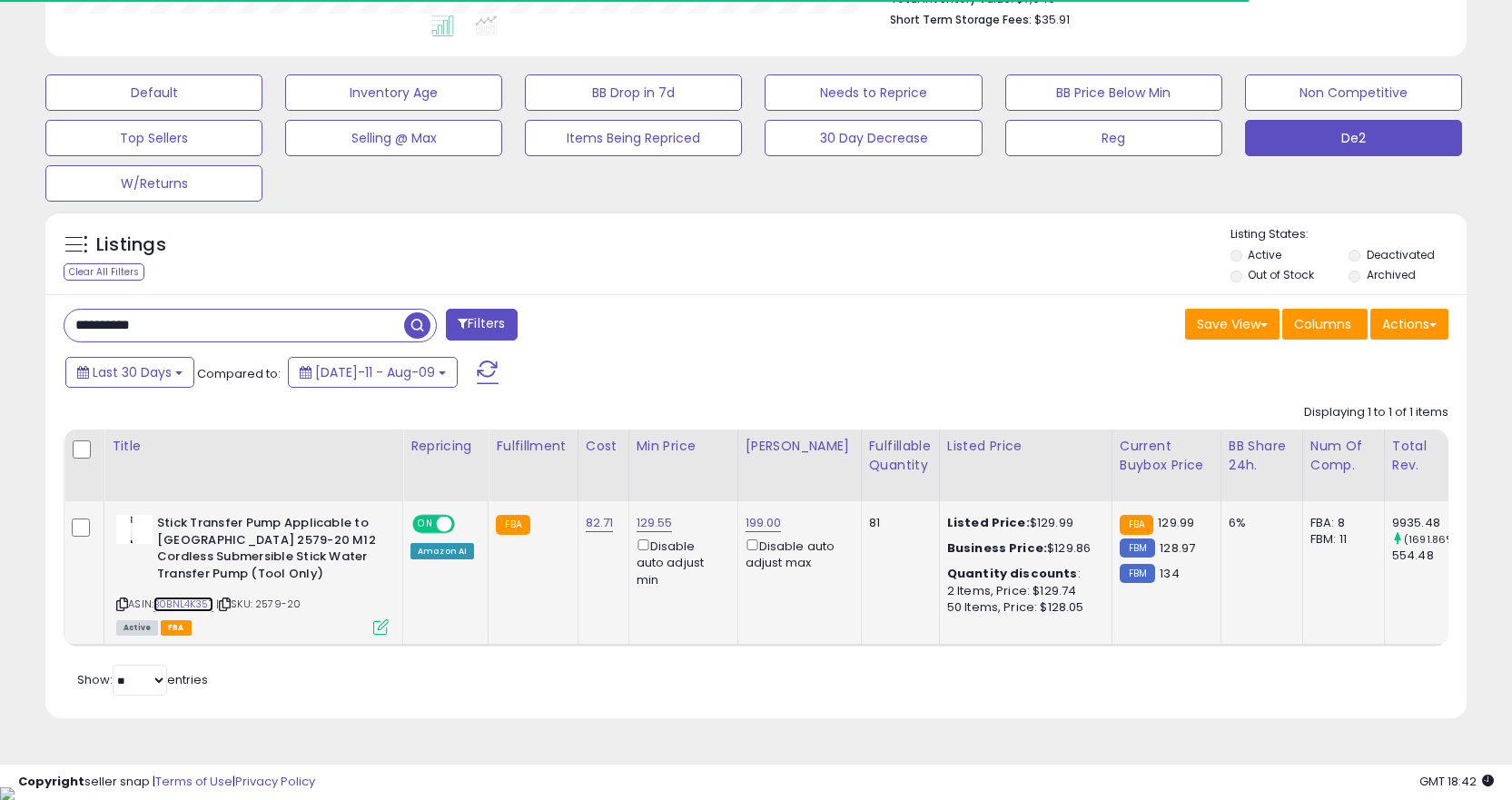
click at [187, 607] on link "B0BNL4K35T" at bounding box center [184, 604] width 60 height 16
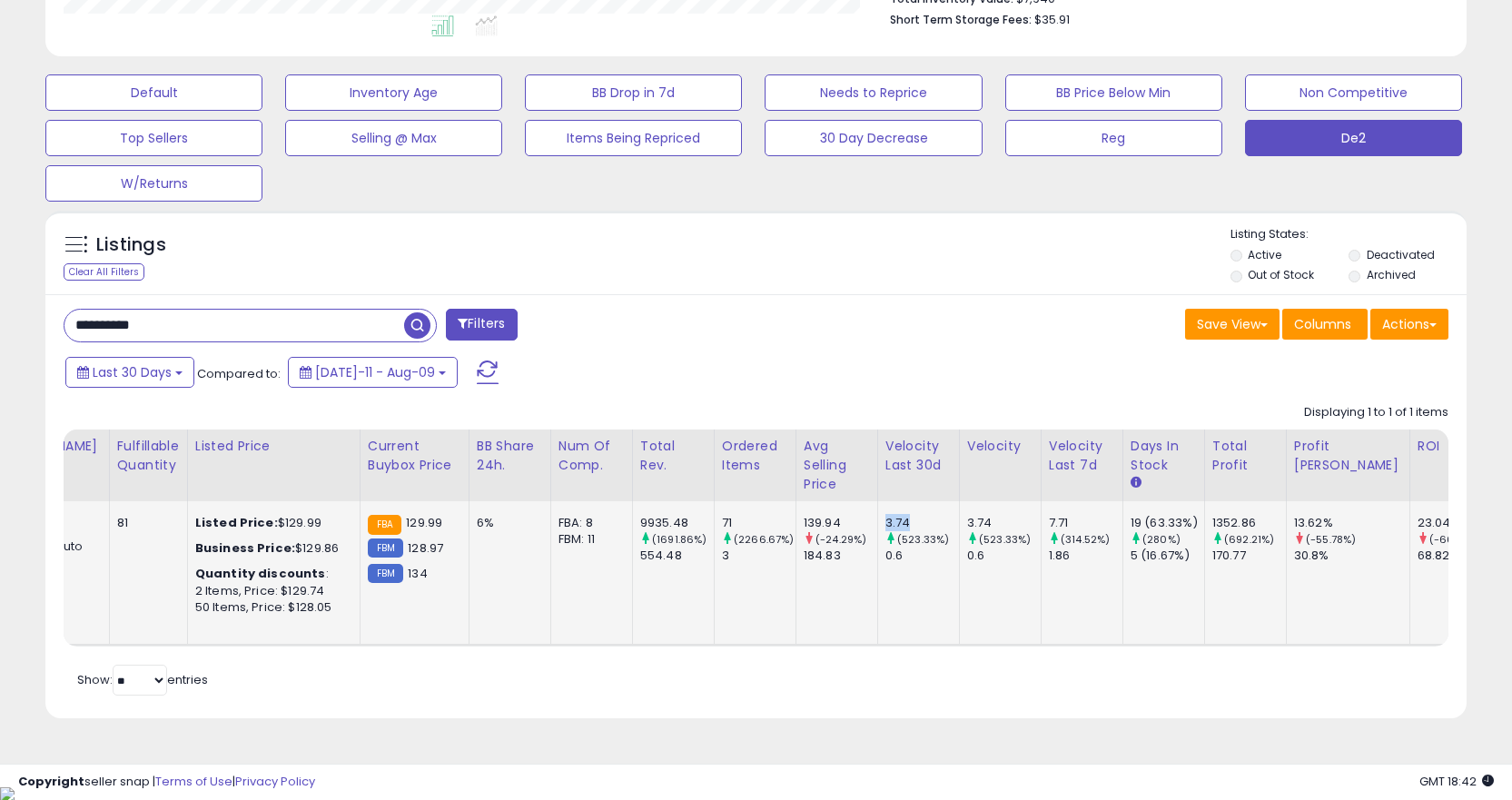
drag, startPoint x: 874, startPoint y: 519, endPoint x: 909, endPoint y: 521, distance: 35.1
click at [893, 519] on div "3.74" at bounding box center [921, 524] width 73 height 17
drag, startPoint x: 1032, startPoint y: 518, endPoint x: 1052, endPoint y: 518, distance: 20.0
click at [1050, 516] on div "7.71" at bounding box center [1086, 524] width 73 height 17
click at [781, 387] on div "Last 30 Days Compared to: [DATE]-11 - Aug-09" at bounding box center [580, 375] width 1039 height 41
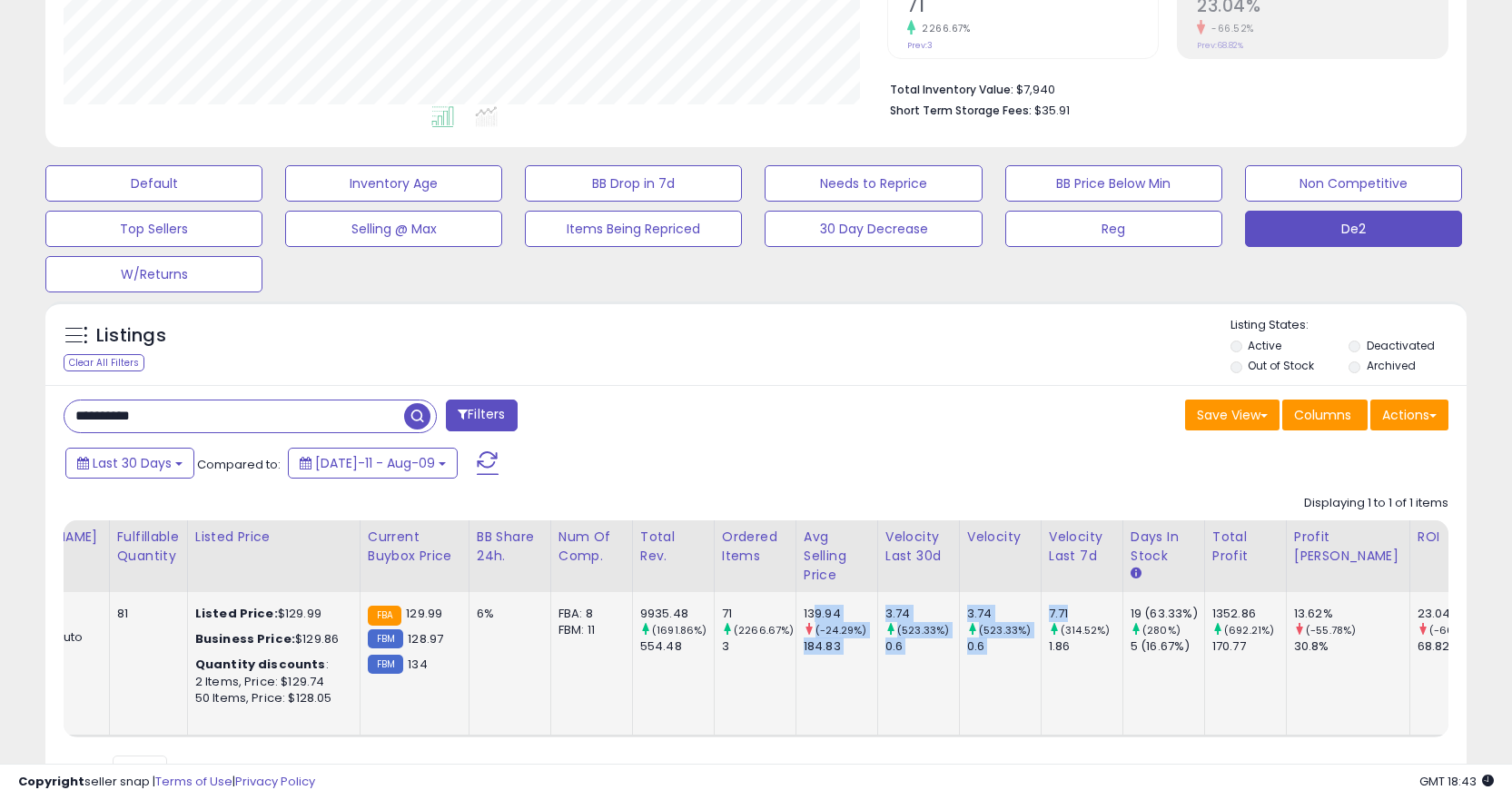
drag, startPoint x: 1052, startPoint y: 611, endPoint x: 794, endPoint y: 609, distance: 258.0
click at [794, 609] on tr "Stick Transfer Pump Applicable to [GEOGRAPHIC_DATA] 2579-20 M12 Cordless Submer…" at bounding box center [484, 664] width 2344 height 144
click at [846, 496] on div "Displaying 1 to 1 of 1 items Title Repricing" at bounding box center [756, 611] width 1385 height 251
drag, startPoint x: 1028, startPoint y: 608, endPoint x: 1056, endPoint y: 606, distance: 28.1
click at [1056, 606] on div "7.71" at bounding box center [1086, 614] width 73 height 17
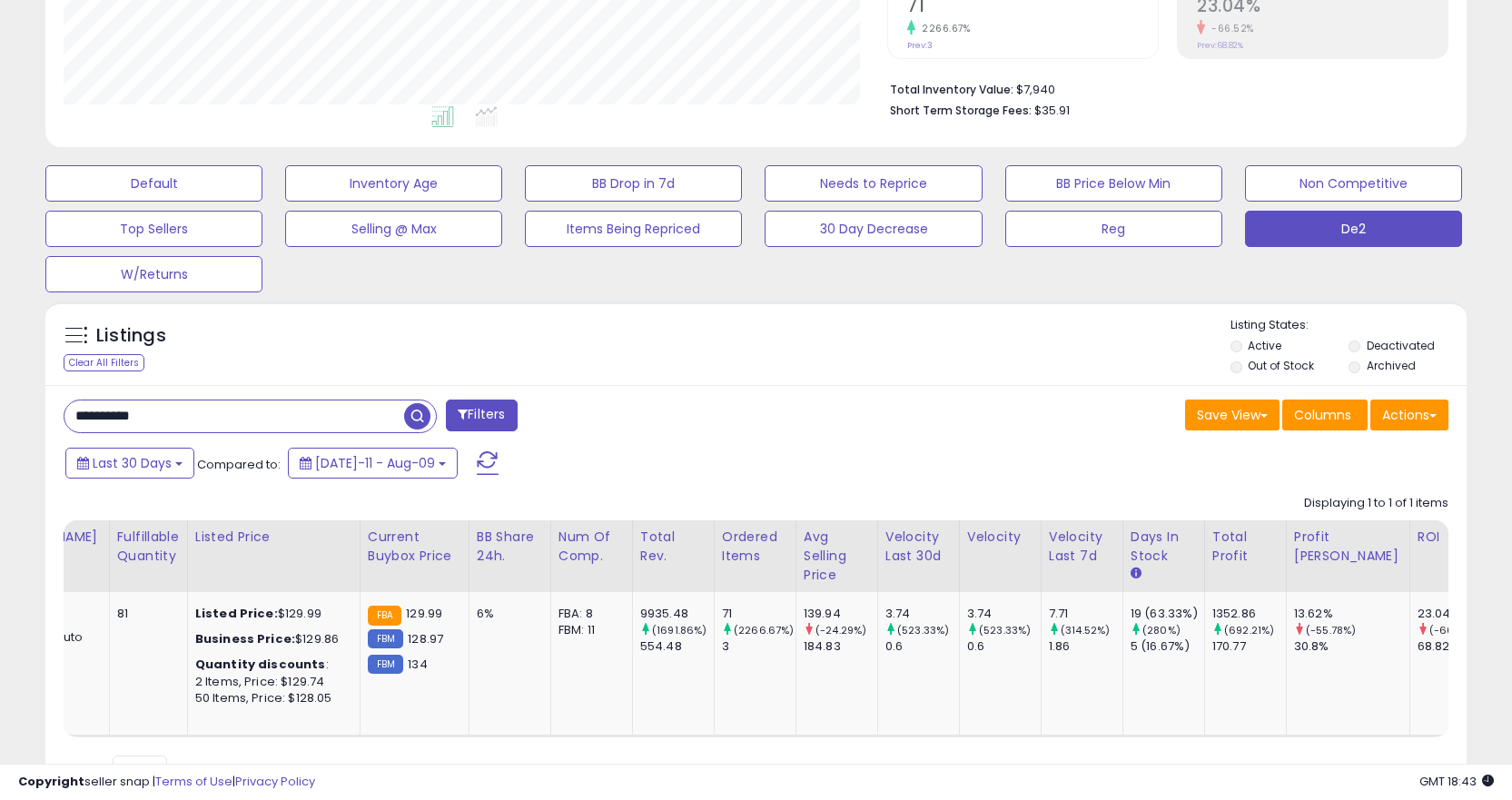
click at [941, 459] on div "Last 30 Days Compared to: [DATE]-11 - Aug-09" at bounding box center [580, 465] width 1039 height 41
drag, startPoint x: 863, startPoint y: 615, endPoint x: 896, endPoint y: 612, distance: 33.1
click at [896, 612] on td "3.74 (523.33%) 0.6" at bounding box center [918, 664] width 82 height 144
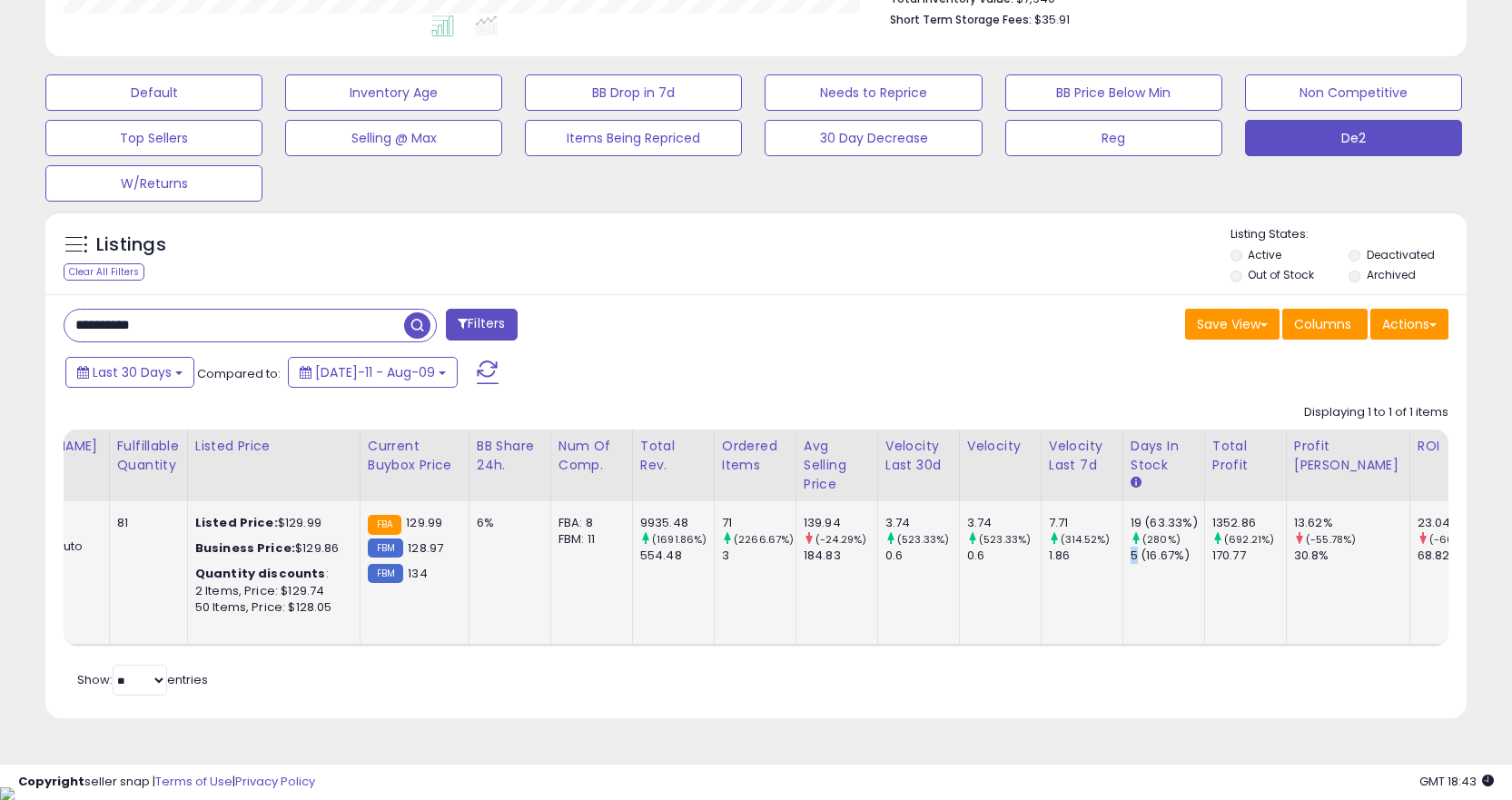
click at [1131, 554] on div "5 (16.67%)" at bounding box center [1167, 556] width 73 height 17
drag, startPoint x: 1112, startPoint y: 523, endPoint x: 1123, endPoint y: 521, distance: 11.2
click at [1123, 521] on td "19 (63.33%) (280%) 5 (16.67%)" at bounding box center [1163, 573] width 82 height 144
drag, startPoint x: 1062, startPoint y: 517, endPoint x: 975, endPoint y: 512, distance: 87.1
click at [975, 512] on tr "Stick Transfer Pump Applicable to [GEOGRAPHIC_DATA] 2579-20 M12 Cordless Submer…" at bounding box center [484, 573] width 2344 height 144
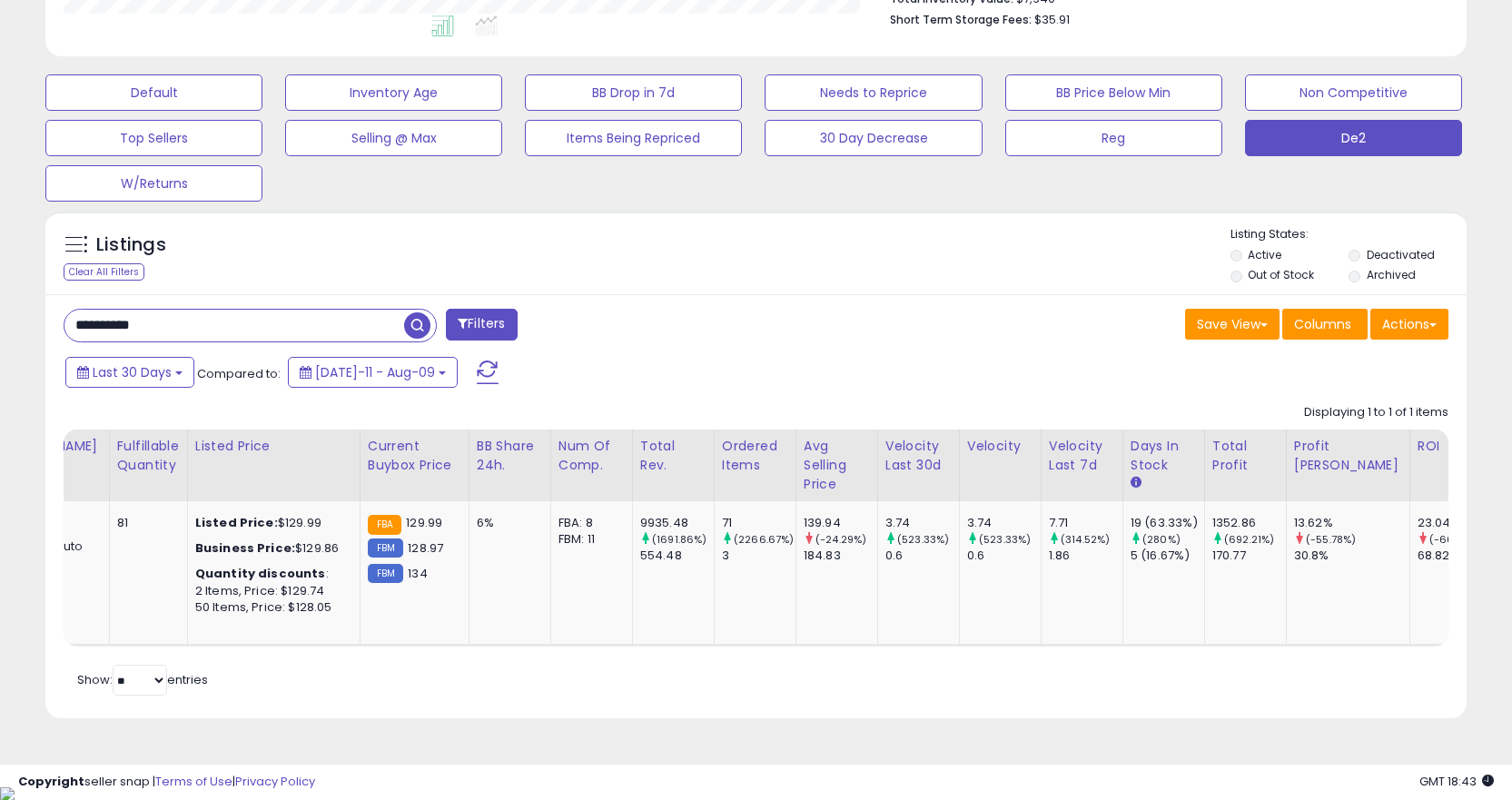
click at [883, 392] on div "Last 30 Days Compared to: [DATE]-11 - Aug-09" at bounding box center [580, 375] width 1039 height 41
click at [273, 315] on input "**********" at bounding box center [235, 325] width 339 height 32
type input "**********"
click at [423, 323] on span "button" at bounding box center [417, 325] width 26 height 26
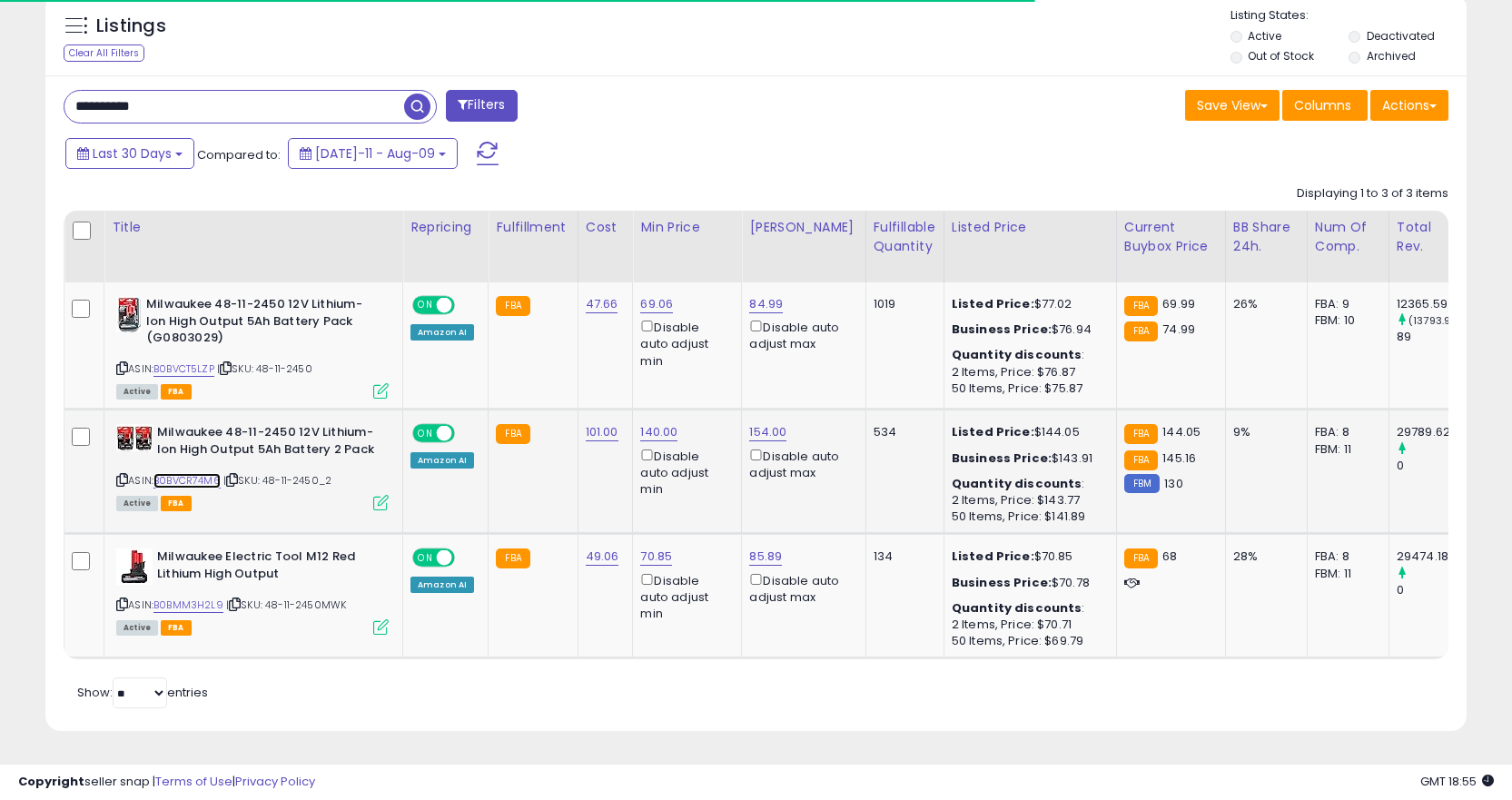
click at [184, 481] on link "B0BVCR74M6" at bounding box center [187, 480] width 67 height 16
click at [172, 483] on link "B0BVCR74M6" at bounding box center [187, 480] width 67 height 16
